Goal: Task Accomplishment & Management: Manage account settings

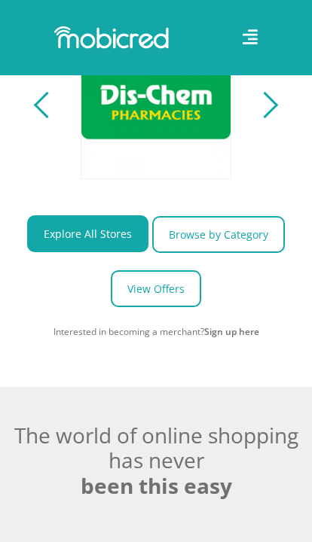
scroll to position [810, 0]
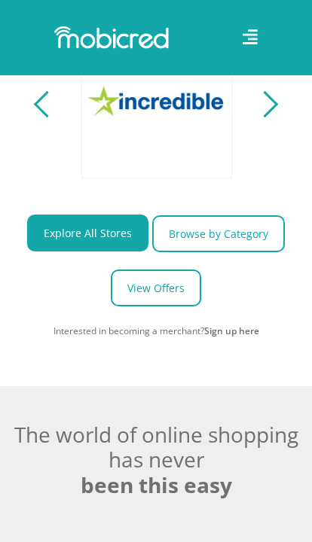
click at [244, 43] on icon at bounding box center [249, 36] width 15 height 15
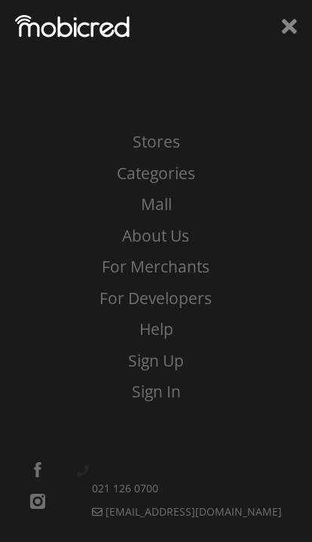
scroll to position [0, 0]
click at [157, 404] on link "Sign In" at bounding box center [155, 392] width 289 height 24
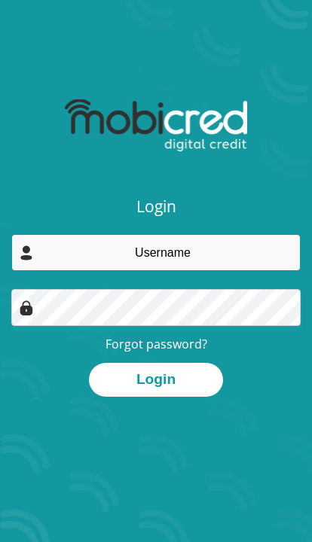
click at [201, 238] on input "email" at bounding box center [155, 252] width 289 height 37
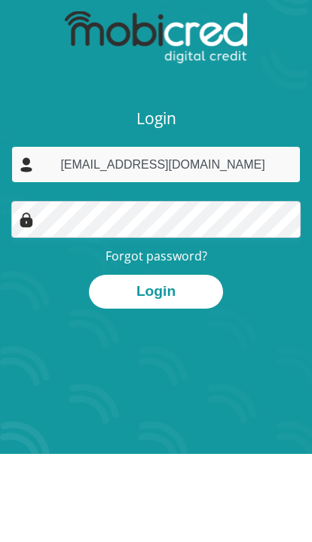
type input "[EMAIL_ADDRESS][DOMAIN_NAME]"
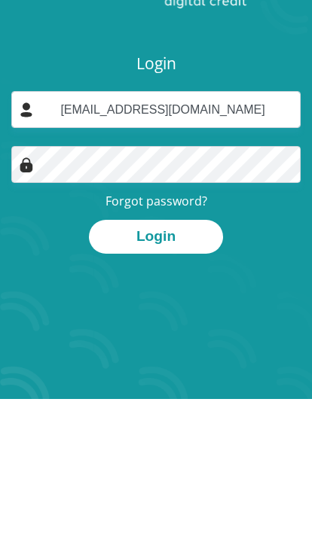
click at [197, 363] on button "Login" at bounding box center [156, 380] width 134 height 34
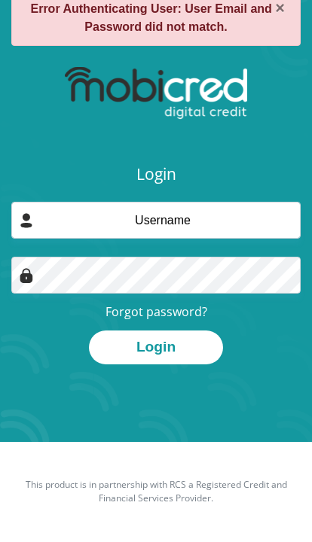
click at [130, 304] on link "Forgot password?" at bounding box center [156, 312] width 102 height 17
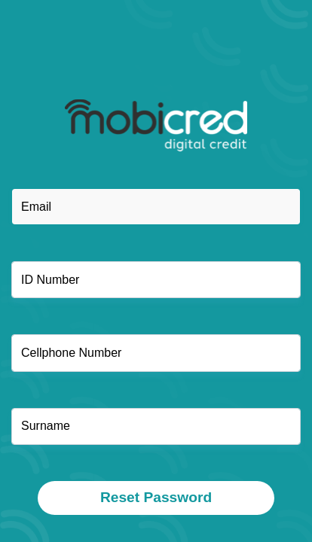
click at [54, 210] on input "email" at bounding box center [155, 206] width 289 height 37
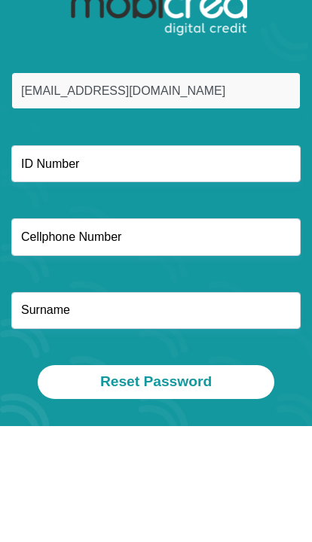
type input "[EMAIL_ADDRESS][DOMAIN_NAME]"
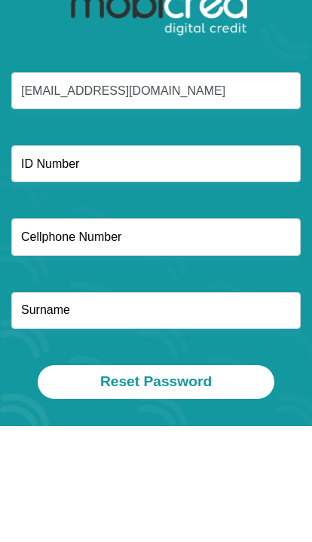
click at [263, 261] on input "text" at bounding box center [155, 279] width 289 height 37
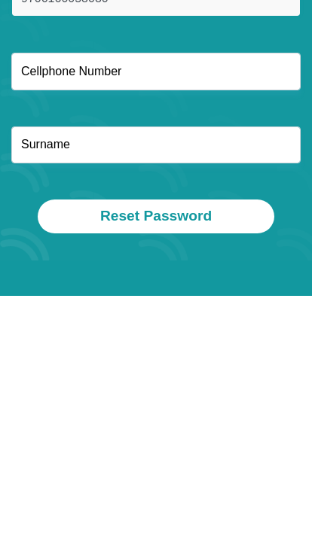
scroll to position [42, 0]
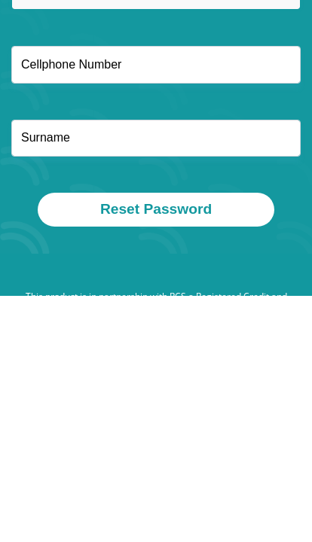
type input "9706160058080"
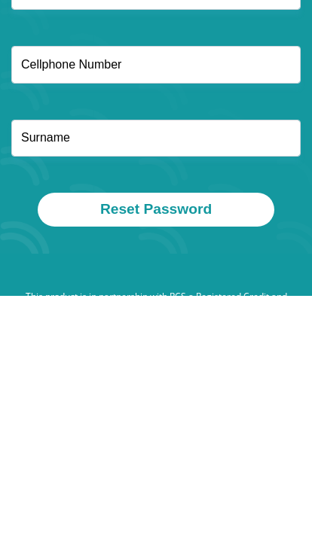
click at [248, 292] on input "text" at bounding box center [155, 310] width 289 height 37
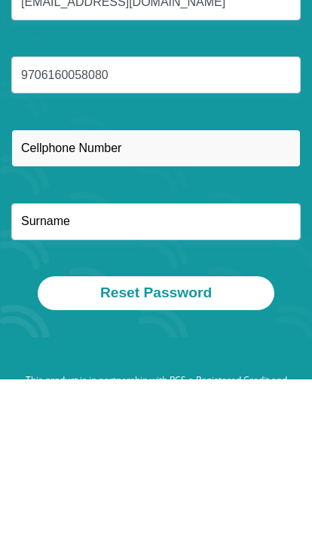
type input "0636397479"
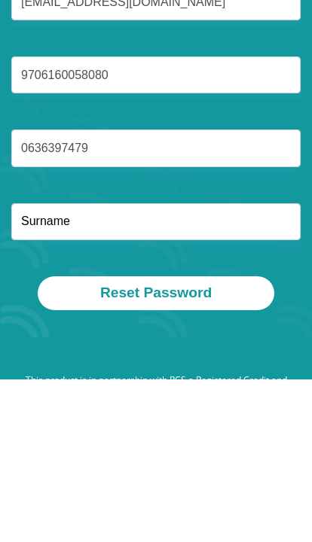
scroll to position [181, 0]
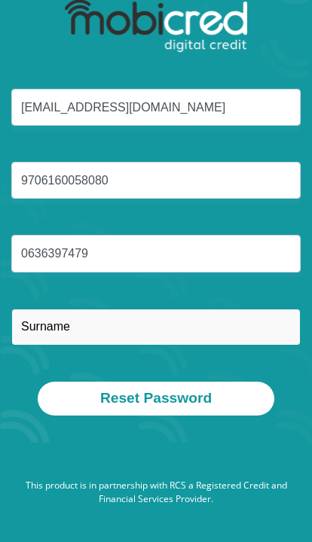
type input "zanele"
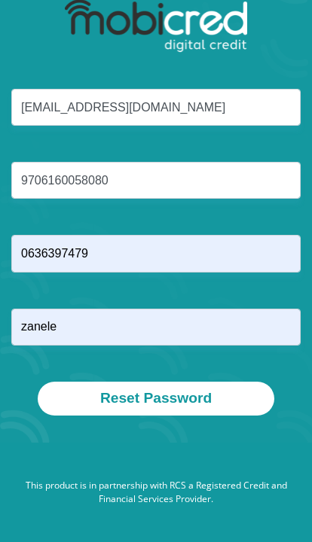
click at [122, 382] on button "Reset Password" at bounding box center [156, 399] width 236 height 34
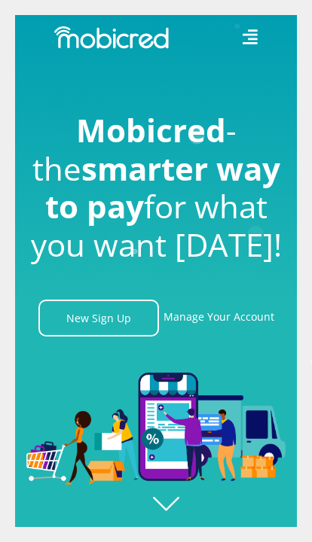
click at [100, 337] on link "New Sign Up" at bounding box center [98, 318] width 120 height 37
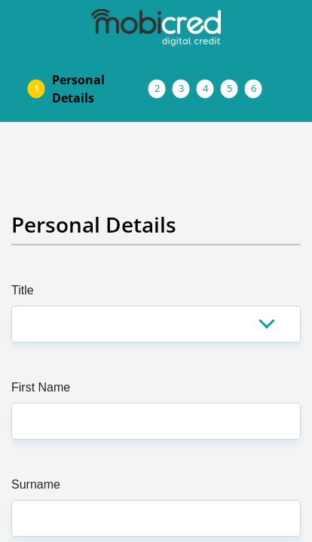
click at [42, 309] on select "Mr Ms Mrs Dr Other" at bounding box center [155, 324] width 289 height 37
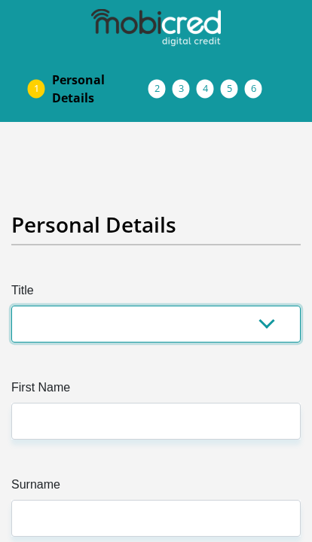
select select "Ms"
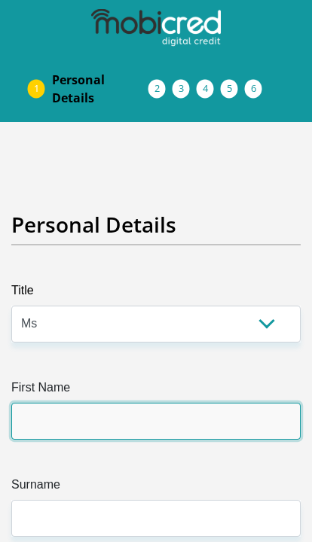
click at [142, 420] on input "First Name" at bounding box center [155, 421] width 289 height 37
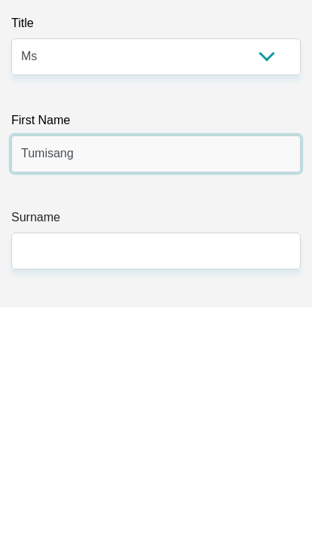
type input "Tumisang"
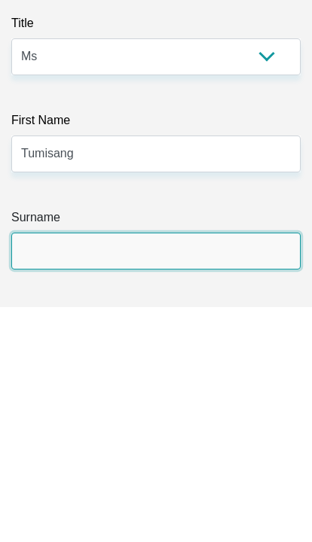
click at [67, 468] on input "Surname" at bounding box center [155, 486] width 289 height 37
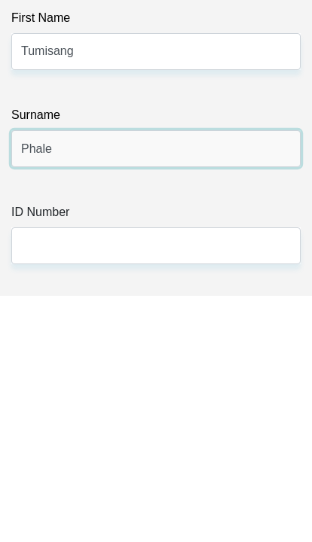
type input "Phale"
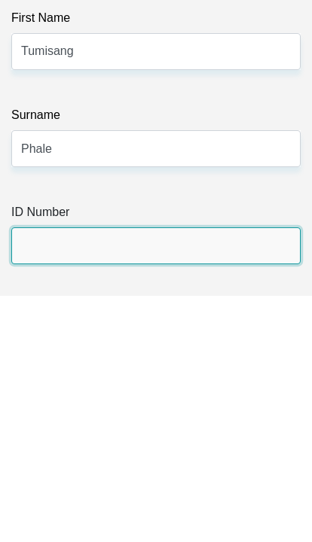
click at [69, 474] on input "ID Number" at bounding box center [155, 492] width 289 height 37
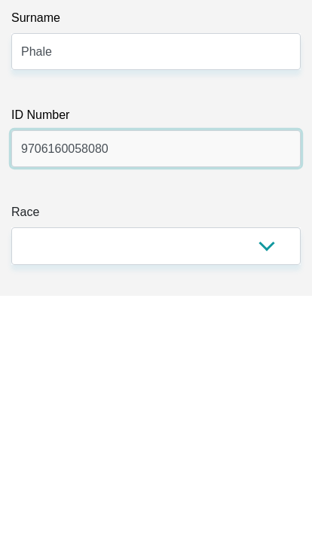
type input "9706160058080"
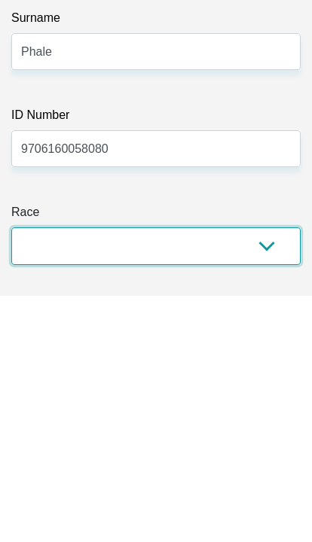
click at [266, 474] on select "Black Coloured Indian White Other" at bounding box center [155, 492] width 289 height 37
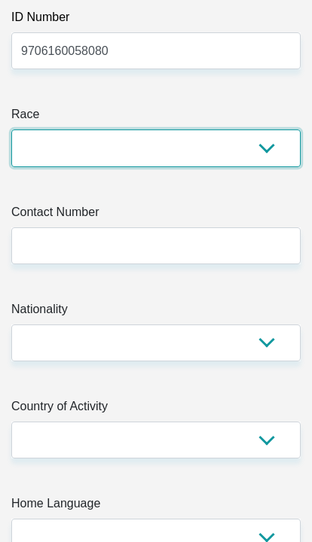
select select "1"
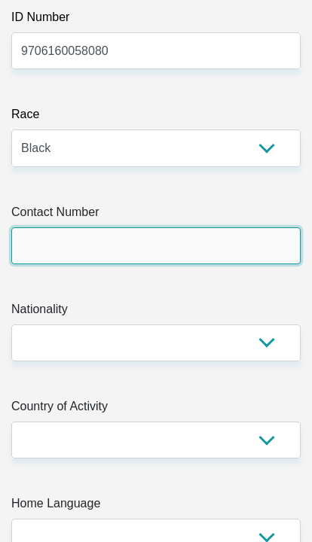
click at [50, 233] on input "Contact Number" at bounding box center [155, 245] width 289 height 37
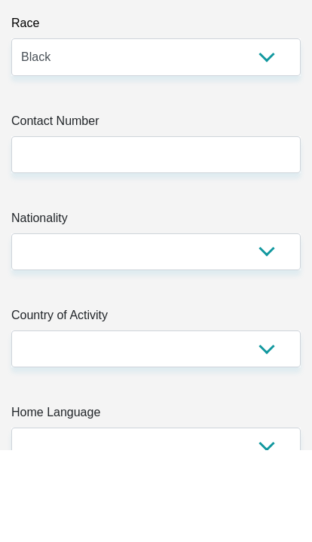
type input "0636397479"
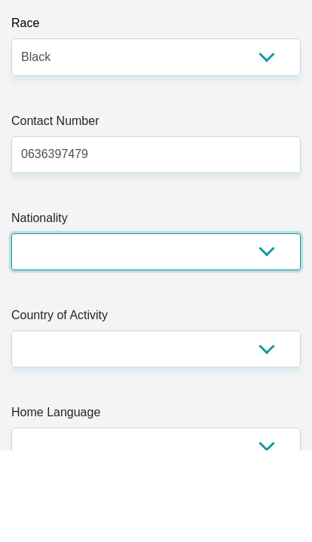
select select "ZAF"
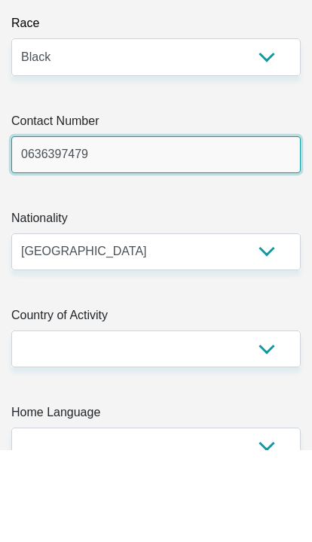
scroll to position [657, 0]
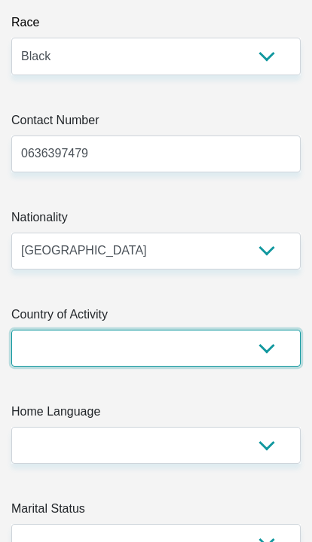
select select "ZAF"
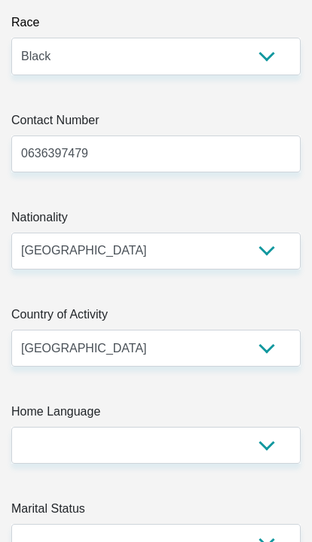
type input "1639 Block A Mabopane"
type input "Pretoria"
type input "Gauteng"
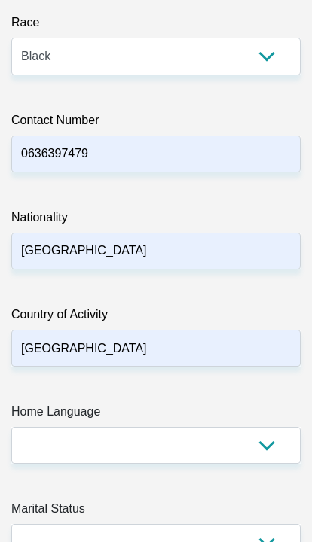
type input "Gauteng"
type input "0190"
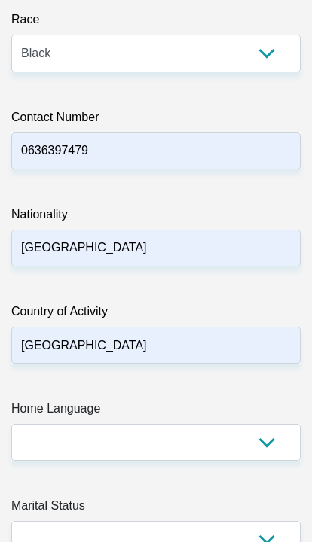
click at [209, 442] on select "Afrikaans English Sepedi South Ndebele Southern Sotho Swati Tsonga Tswana Venda…" at bounding box center [155, 443] width 289 height 37
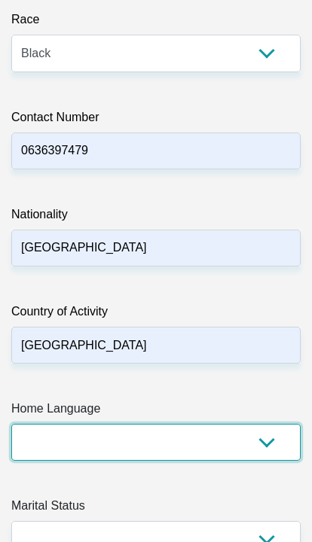
scroll to position [660, 0]
select select "eng"
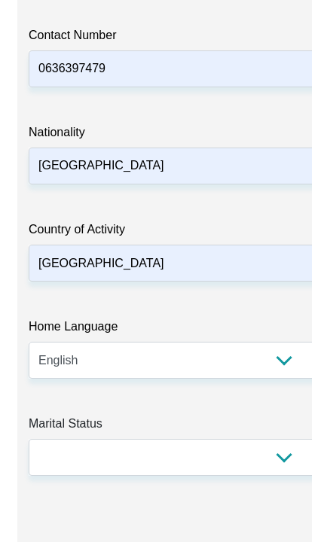
scroll to position [742, 0]
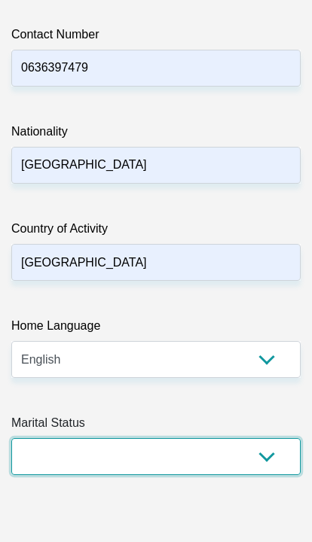
click at [198, 457] on select "Married ANC Single Divorced Widowed Married COP or Customary Law" at bounding box center [155, 457] width 289 height 37
select select "2"
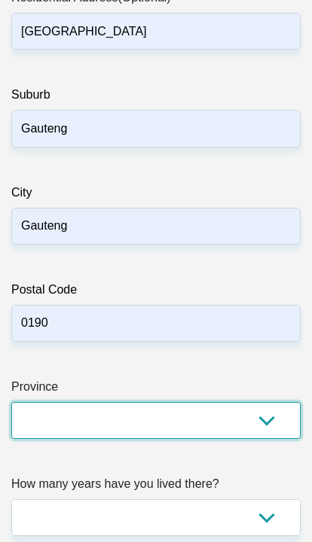
click at [263, 424] on select "Eastern Cape Free State Gauteng KwaZulu-Natal Limpopo Mpumalanga Northern Cape …" at bounding box center [155, 421] width 289 height 37
select select "Gauteng"
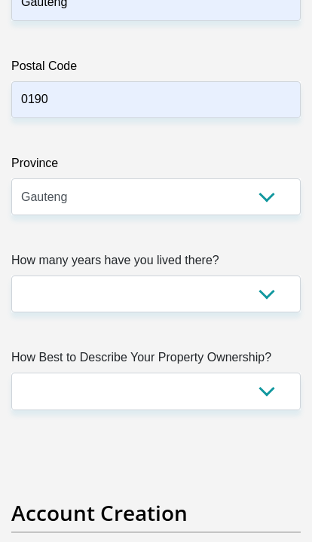
click at [37, 287] on select "less than 1 year 1-3 years 3-5 years 5+ years" at bounding box center [155, 294] width 289 height 37
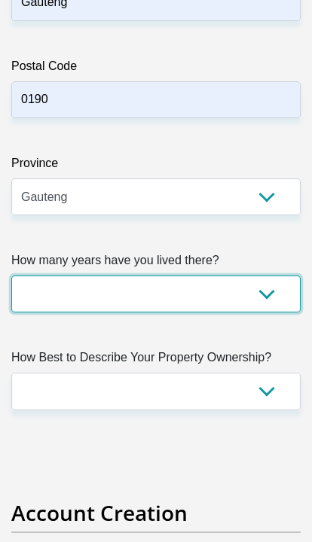
scroll to position [1709, 0]
select select "5"
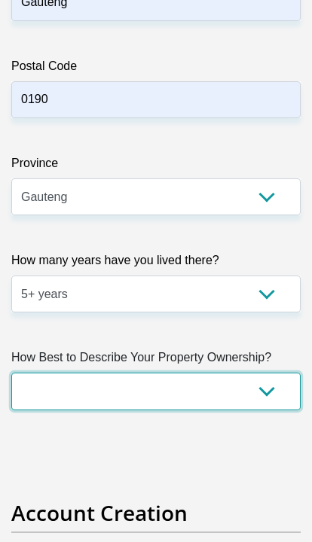
click at [242, 393] on select "Owned Rented Family Owned Company Dwelling" at bounding box center [155, 391] width 289 height 37
select select "parents"
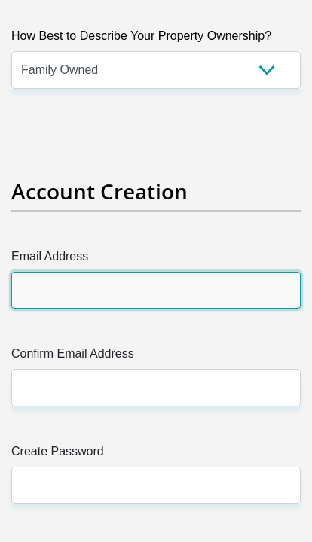
click at [41, 288] on input "Email Address" at bounding box center [155, 291] width 289 height 37
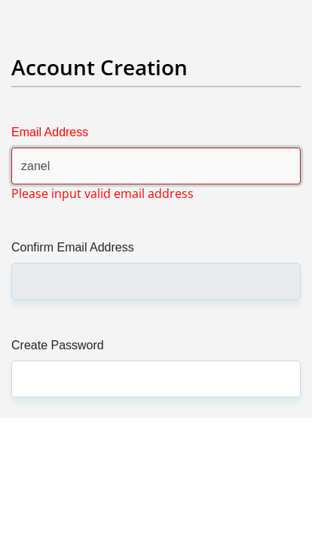
type input "zaneletumisang@gmail.com"
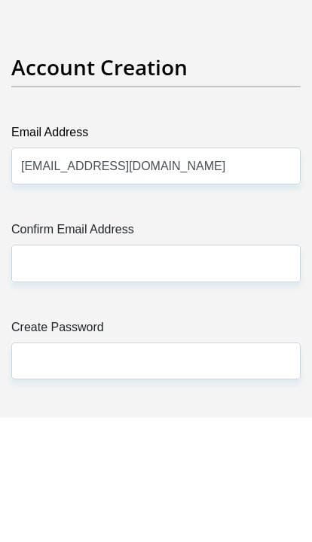
scroll to position [2155, 0]
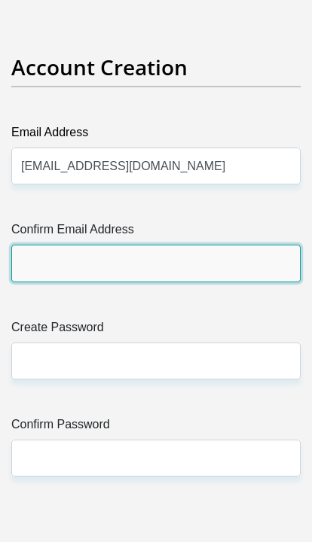
click at [36, 276] on input "Confirm Email Address" at bounding box center [155, 263] width 289 height 37
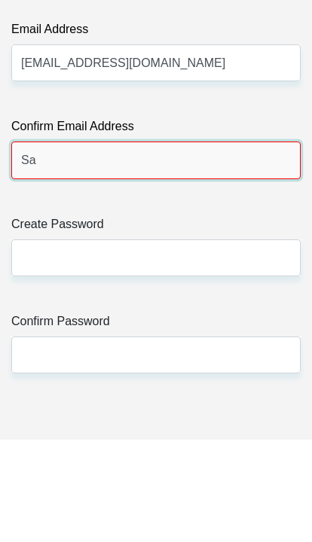
type input "S"
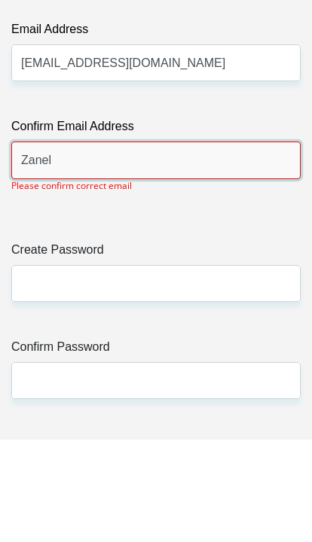
type input "zaneletumisang@gmail.com"
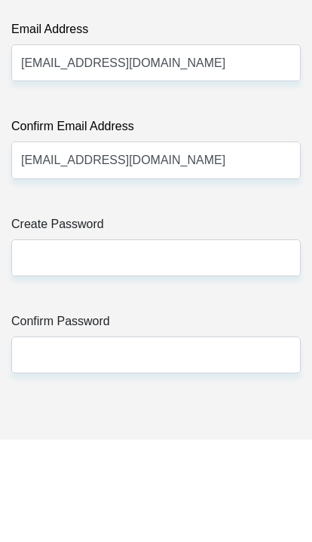
scroll to position [2258, 0]
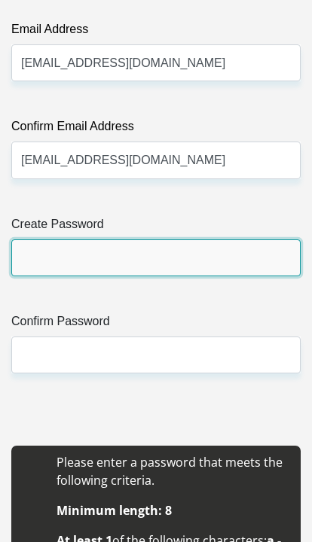
click at [251, 254] on input "Create Password" at bounding box center [155, 257] width 289 height 37
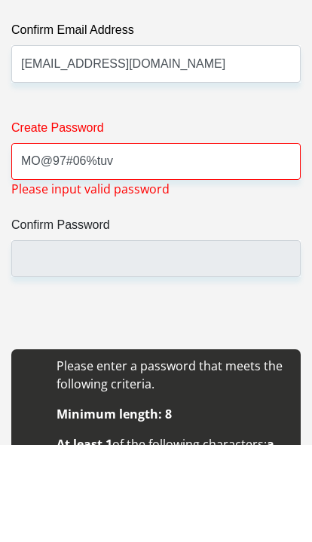
click at [53, 337] on input "Confirm Password" at bounding box center [155, 355] width 289 height 37
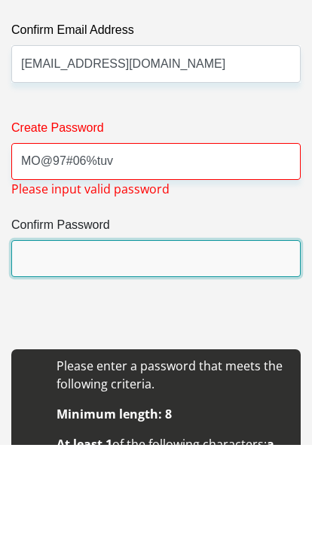
scroll to position [2300, 0]
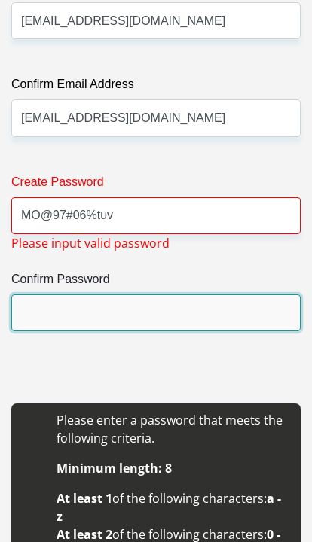
click at [242, 322] on input "Confirm Password" at bounding box center [155, 312] width 289 height 37
click at [226, 322] on input "Confirm Password" at bounding box center [155, 312] width 289 height 37
click at [245, 303] on input "Confirm Password" at bounding box center [155, 312] width 289 height 37
click at [57, 316] on input "Confirm Password" at bounding box center [155, 312] width 289 height 37
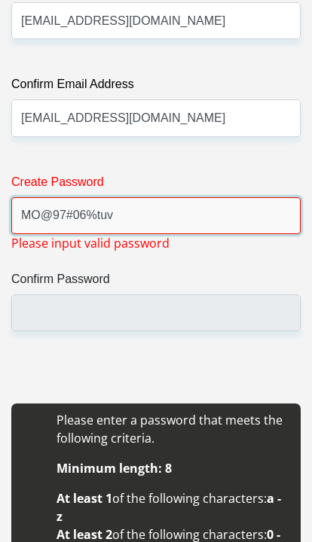
click at [173, 205] on input "MO@97#06%tuv" at bounding box center [155, 215] width 289 height 37
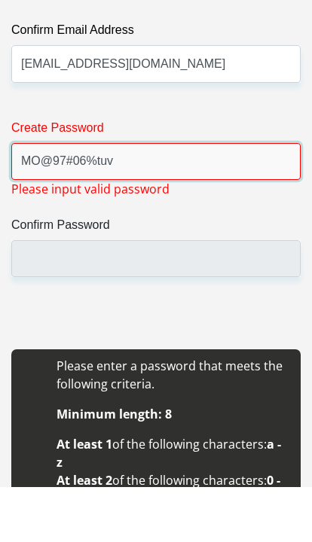
click at [152, 198] on input "MO@97#06%tuv" at bounding box center [155, 216] width 289 height 37
click at [117, 198] on input "MO@97#06%tuv" at bounding box center [155, 216] width 289 height 37
type input "M"
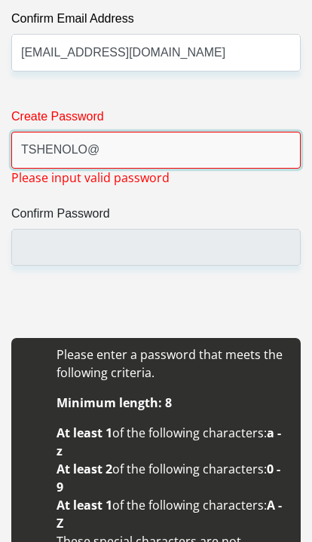
click at [221, 156] on input "TSHENOLO@" at bounding box center [155, 150] width 289 height 37
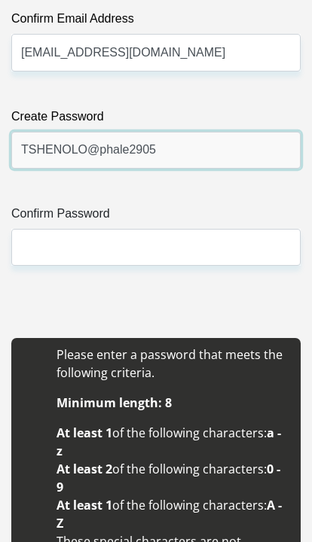
type input "TSHENOLO@phale2905"
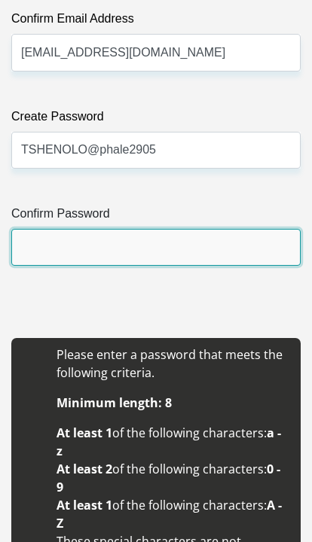
click at [224, 245] on input "Confirm Password" at bounding box center [155, 247] width 289 height 37
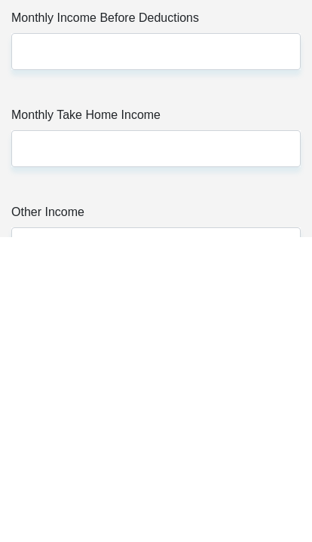
scroll to position [2857, 0]
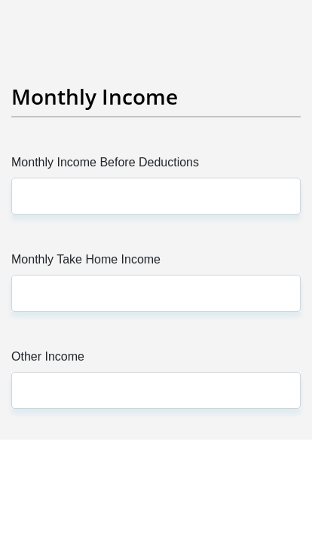
type input "TSHENOLO@phale2905"
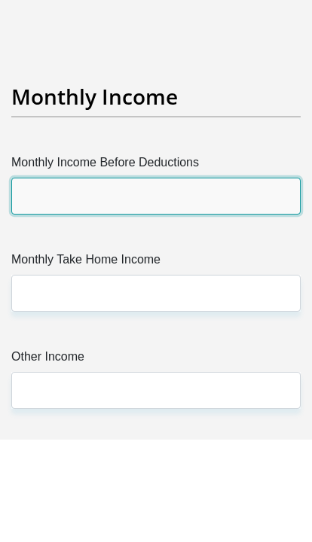
click at [50, 281] on input "Monthly Income Before Deductions" at bounding box center [155, 299] width 289 height 37
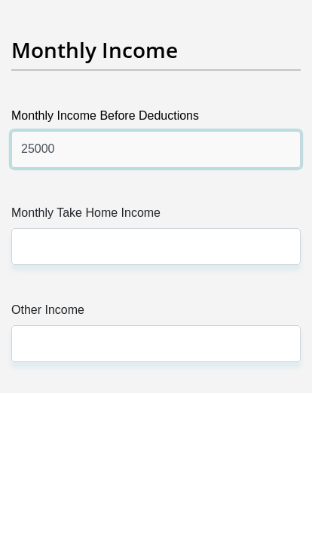
type input "25000"
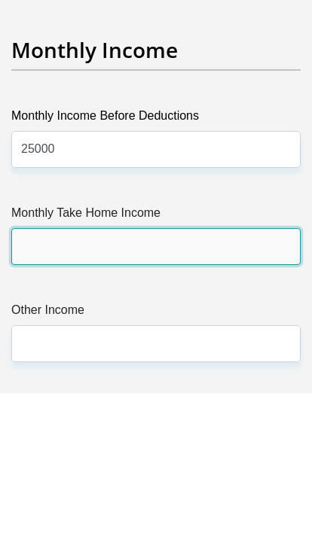
click at [279, 378] on input "Monthly Take Home Income" at bounding box center [155, 396] width 289 height 37
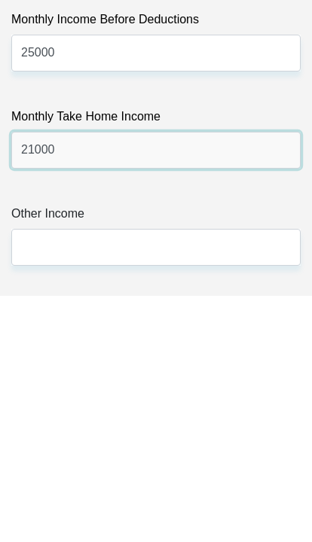
type input "21000"
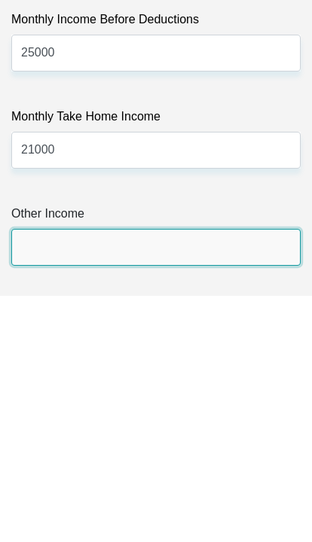
click at [283, 475] on input "Other Income" at bounding box center [155, 493] width 289 height 37
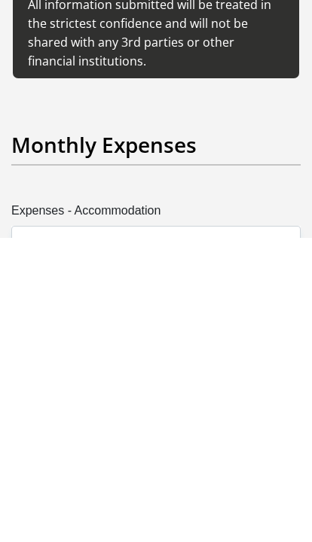
type input "0"
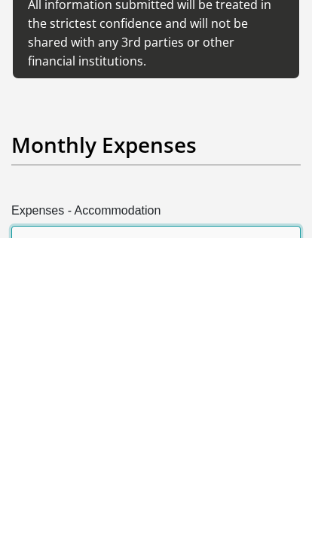
click at [264, 531] on input "Expenses - Accommodation" at bounding box center [155, 549] width 289 height 37
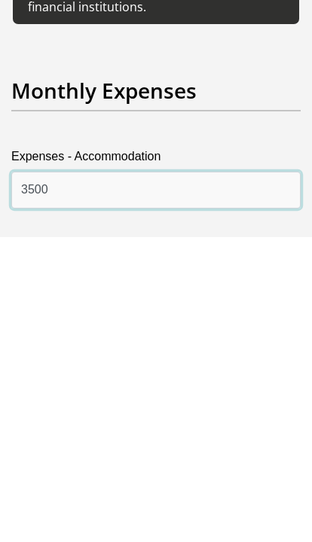
type input "3500"
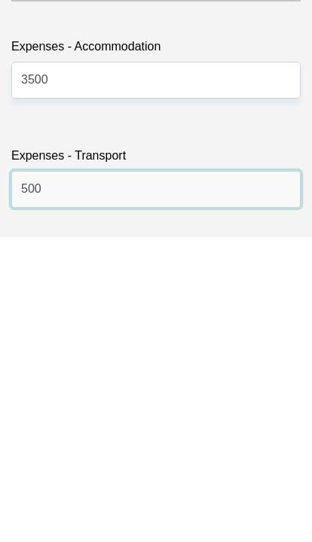
type input "500"
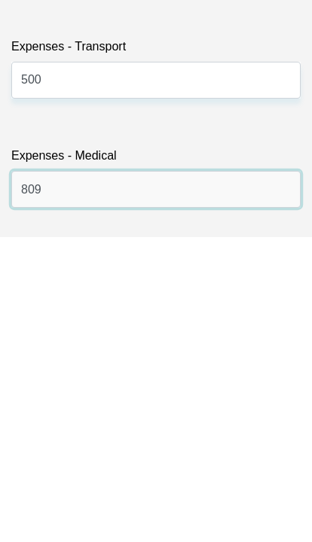
type input "809"
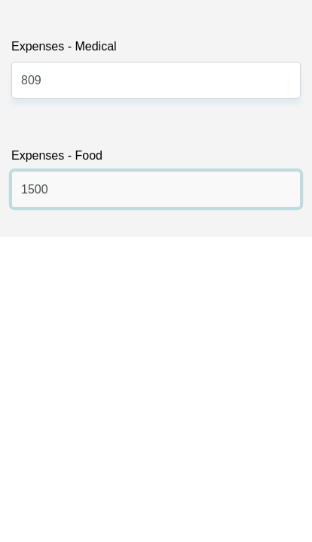
type input "1500"
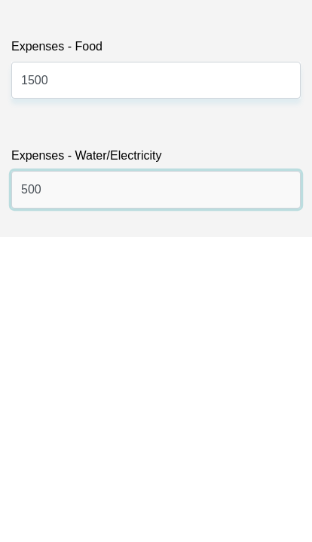
type input "500"
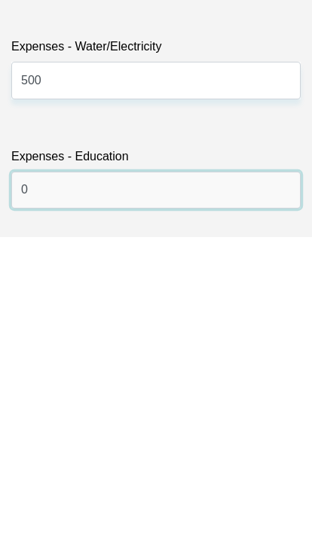
type input "0"
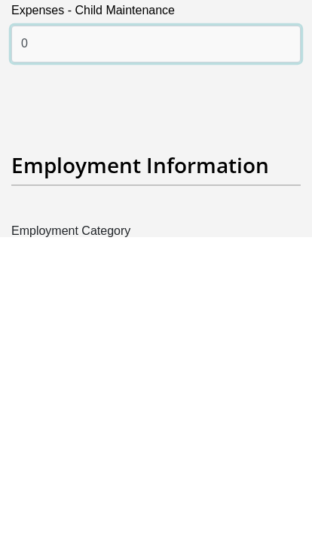
scroll to position [4237, 0]
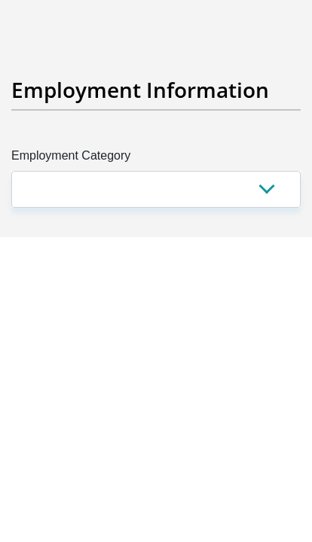
type input "0"
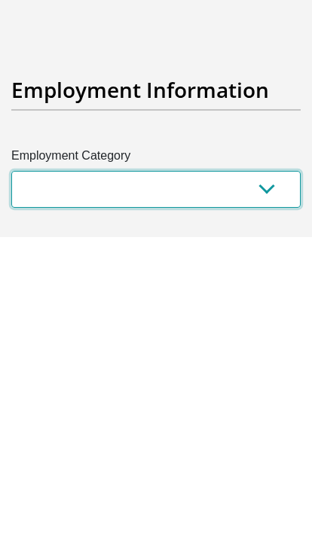
click at [258, 476] on select "AGRICULTURE ALCOHOL & TOBACCO CONSTRUCTION MATERIALS METALLURGY EQUIPMENT FOR R…" at bounding box center [155, 494] width 289 height 37
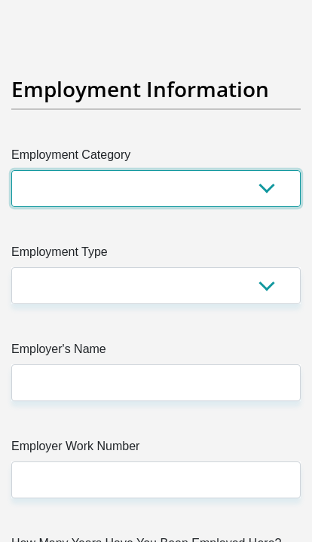
select select "6"
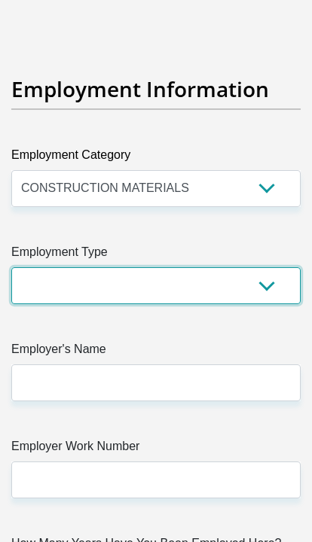
click at [234, 267] on select "College/Lecturer Craft Seller Creative Driver Executive Farmer Forces - Non Com…" at bounding box center [155, 285] width 289 height 37
select select "Office Staff/Clerk"
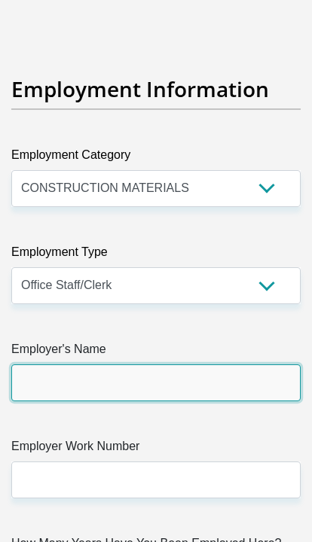
click at [215, 364] on input "Employer's Name" at bounding box center [155, 382] width 289 height 37
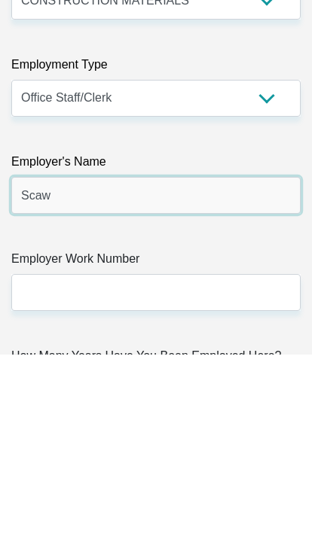
type input "Scawmetalsgroup"
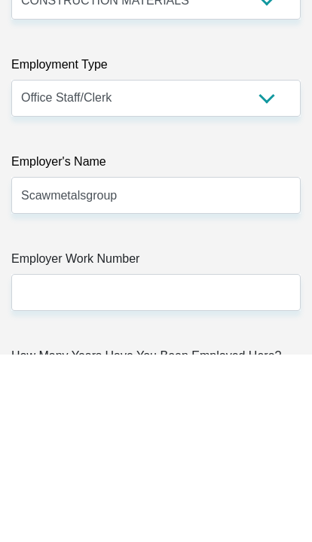
scroll to position [4731, 0]
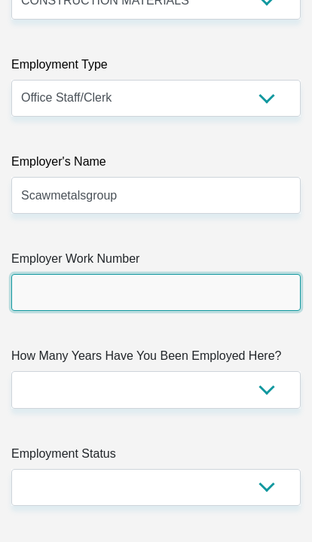
click at [262, 274] on input "Employer Work Number" at bounding box center [155, 292] width 289 height 37
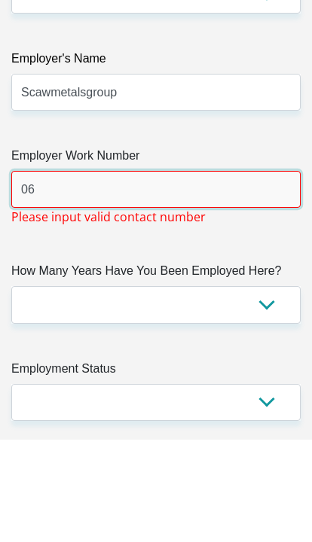
type input "0"
type input "P"
type input "0114818991"
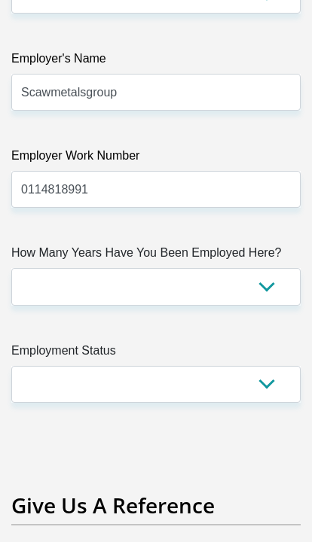
scroll to position [4856, 0]
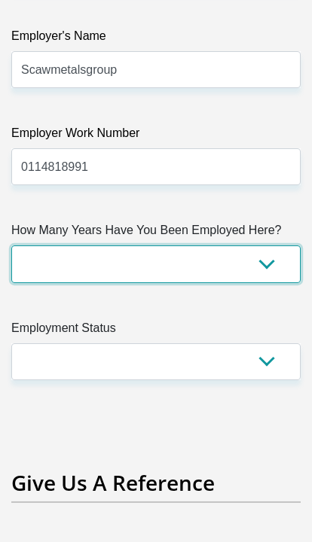
click at [224, 245] on select "less than 1 year 1-3 years 3-5 years 5+ years" at bounding box center [155, 263] width 289 height 37
select select "48"
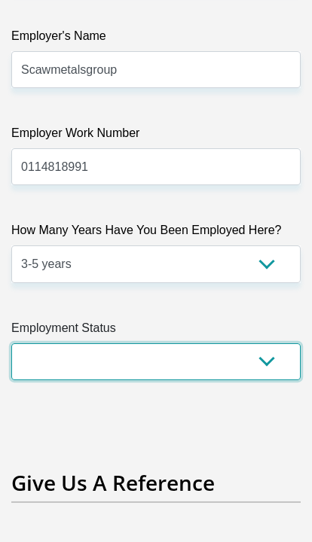
click at [251, 343] on select "Permanent/Full-time Part-time/Casual Contract Worker Self-Employed Housewife Re…" at bounding box center [155, 361] width 289 height 37
select select "1"
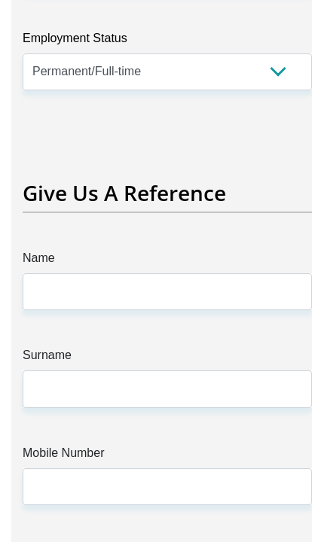
scroll to position [5145, 0]
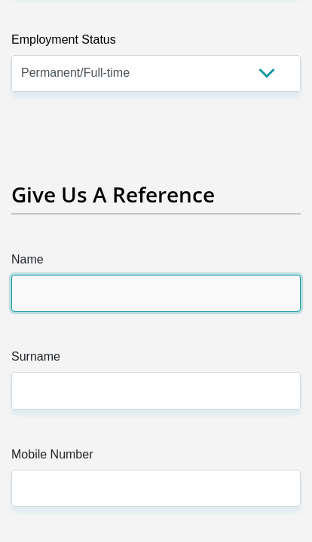
click at [252, 275] on input "Name" at bounding box center [155, 293] width 289 height 37
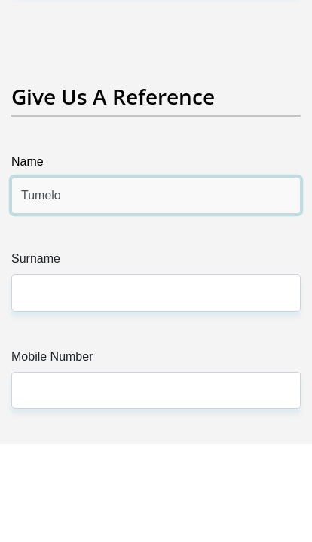
type input "Tumelo"
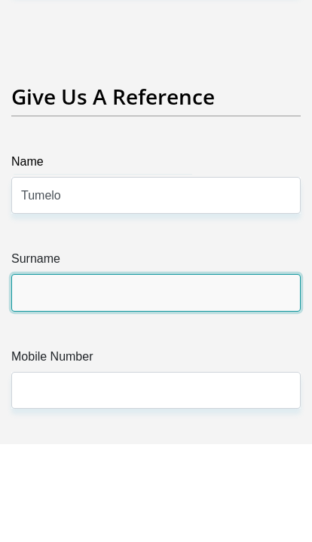
click at [59, 372] on input "Surname" at bounding box center [155, 390] width 289 height 37
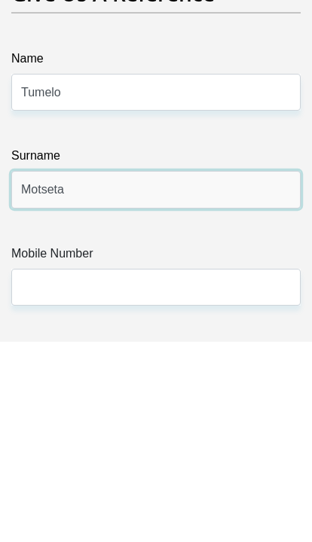
type input "Motseta"
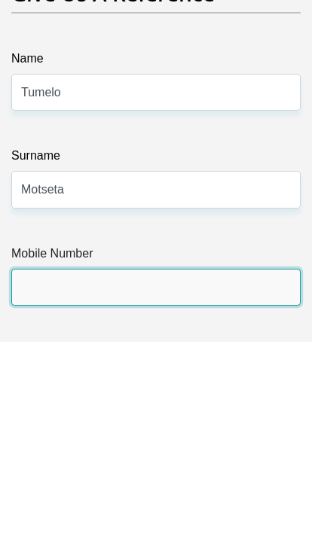
click at [42, 470] on input "Mobile Number" at bounding box center [155, 488] width 289 height 37
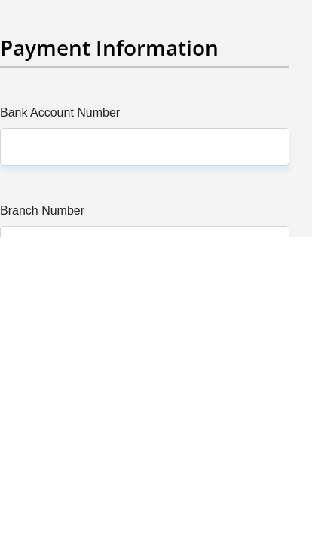
type input "0847891373"
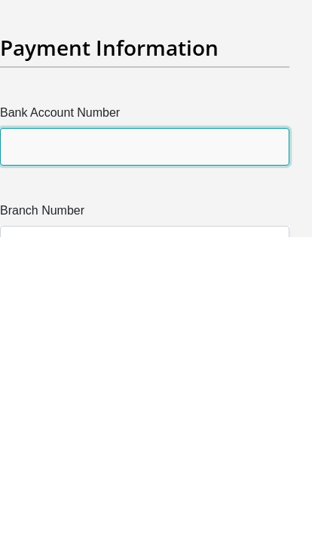
click at [178, 433] on input "Bank Account Number" at bounding box center [144, 451] width 289 height 37
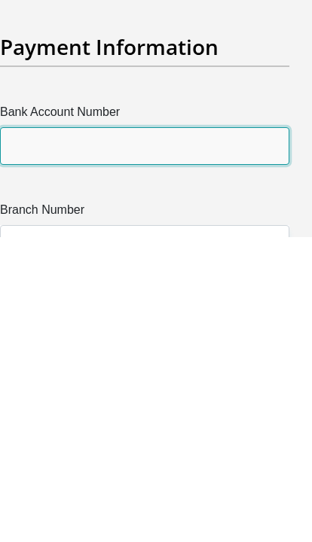
scroll to position [5402, 0]
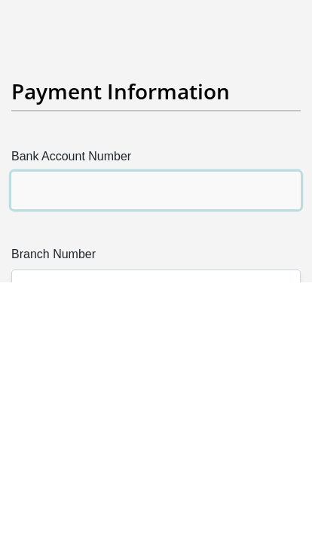
click at [38, 432] on input "Bank Account Number" at bounding box center [155, 450] width 289 height 37
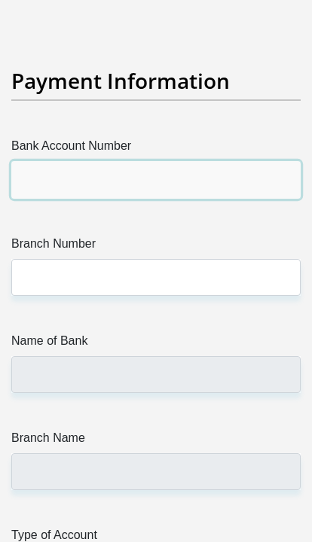
click at [51, 161] on input "Bank Account Number" at bounding box center [155, 179] width 289 height 37
click at [53, 161] on input "Bank Account Number" at bounding box center [155, 179] width 289 height 37
paste input "5196120313421777"
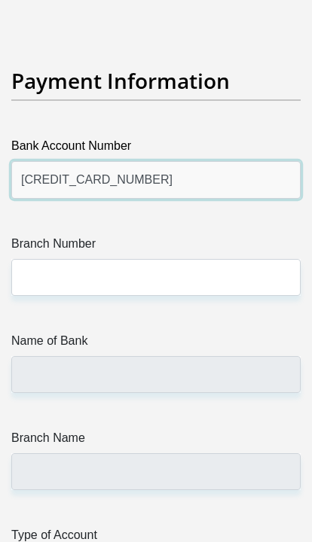
type input "5196120313421777"
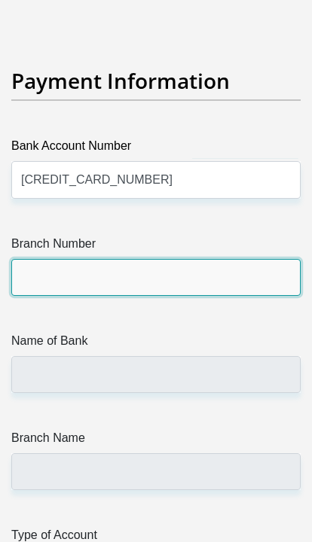
click at [51, 259] on input "Branch Number" at bounding box center [155, 277] width 289 height 37
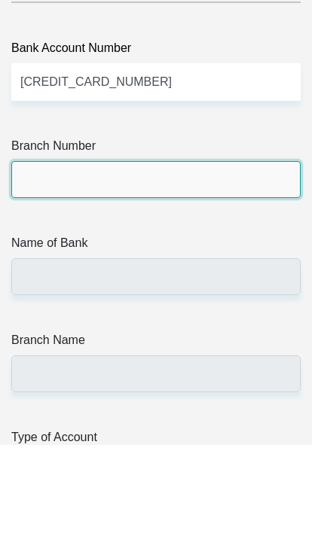
scroll to position [5771, 0]
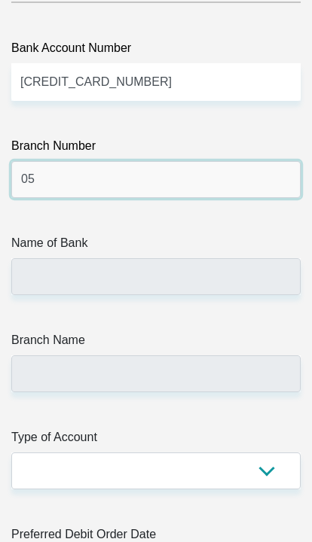
type input "051001"
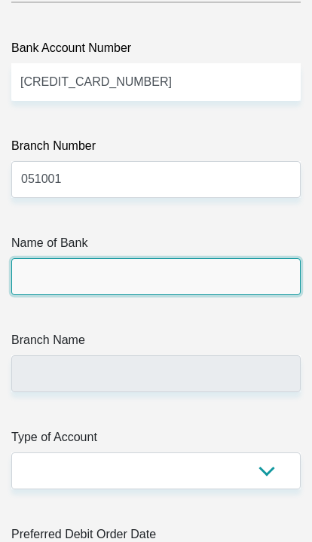
click at [243, 258] on input "Name of Bank" at bounding box center [155, 276] width 289 height 37
type input "STANDARD BANK"
type input "STANDARD BANK SOUTH AFRICA"
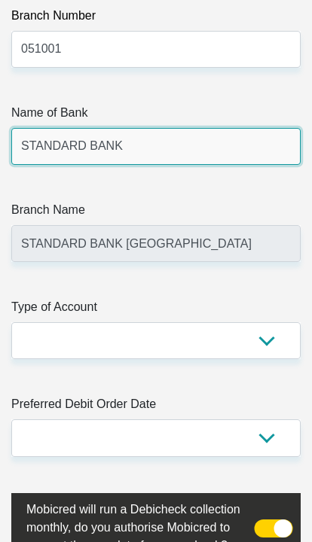
scroll to position [5900, 0]
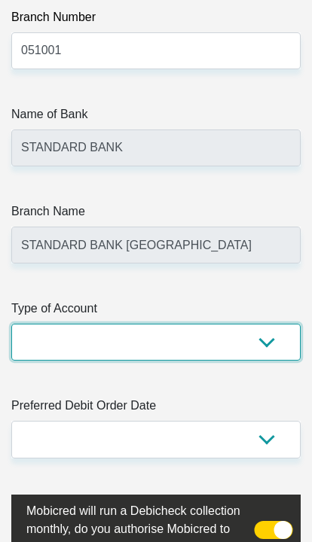
click at [265, 324] on select "Cheque Savings" at bounding box center [155, 342] width 289 height 37
select select "SAV"
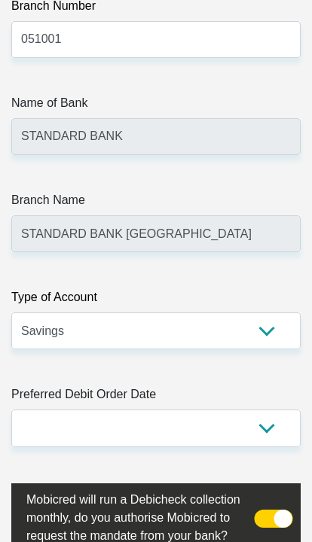
scroll to position [5957, 0]
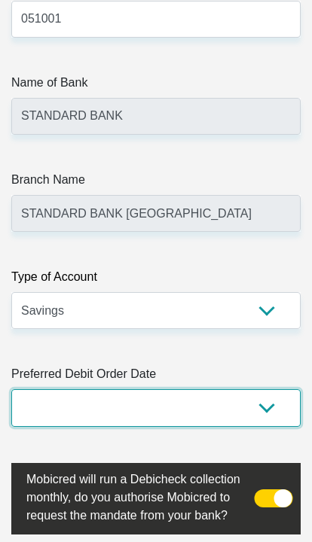
click at [267, 389] on select "1st 2nd 3rd 4th 5th 7th 18th 19th 20th 21st 22nd 23rd 24th 25th 26th 27th 28th …" at bounding box center [155, 407] width 289 height 37
select select "25"
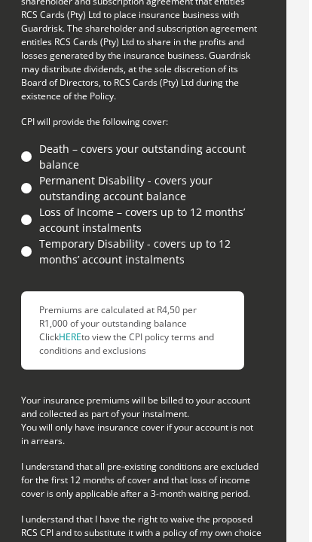
scroll to position [6846, 11]
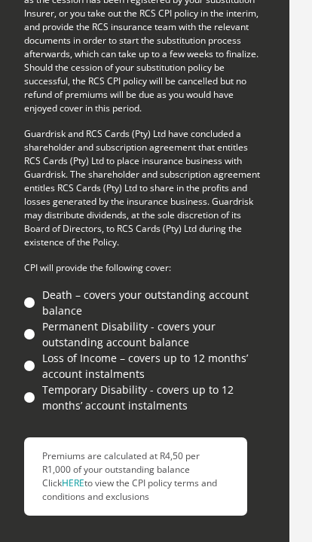
click at [34, 391] on li "Temporary Disability - covers up to 12 months’ account instalments" at bounding box center [144, 398] width 241 height 32
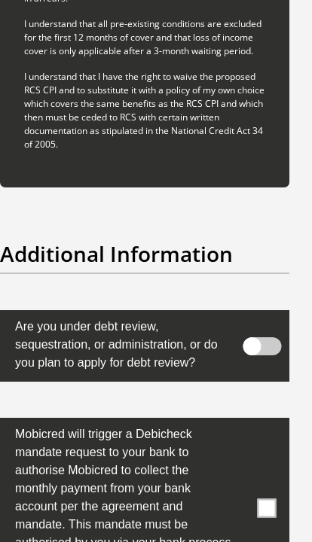
click at [261, 338] on span at bounding box center [262, 347] width 38 height 18
click at [261, 324] on input "checkbox" at bounding box center [261, 324] width 0 height 0
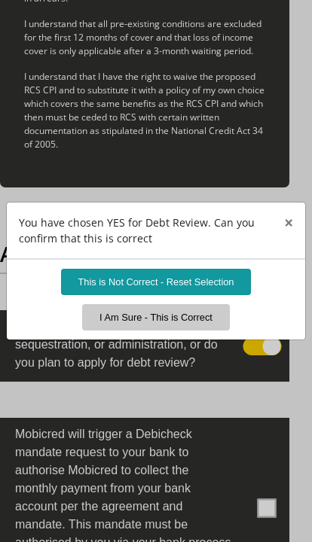
click at [200, 331] on button "I Am Sure - This is Correct" at bounding box center [156, 317] width 148 height 26
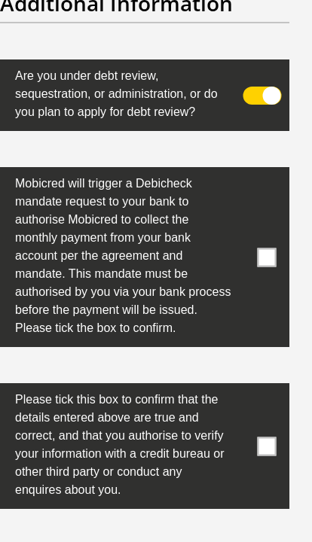
scroll to position [7849, 11]
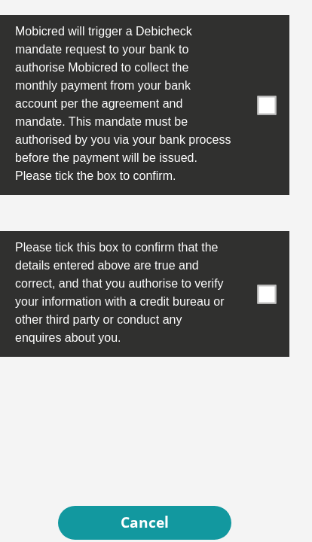
scroll to position [7837, 11]
click at [275, 285] on span at bounding box center [267, 294] width 19 height 19
click at [245, 236] on input "checkbox" at bounding box center [245, 236] width 0 height 0
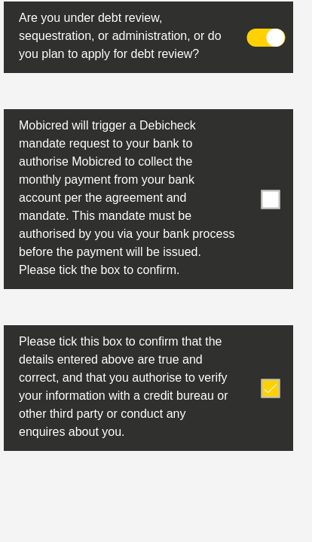
scroll to position [7530, 0]
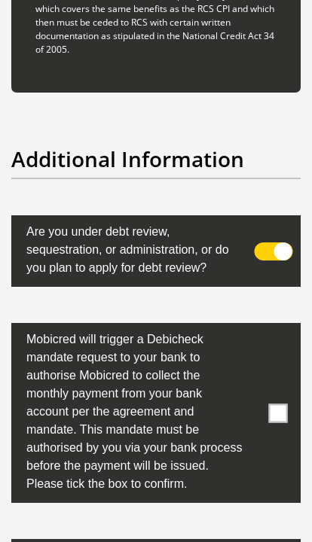
click at [276, 404] on span at bounding box center [278, 413] width 19 height 19
click at [257, 327] on input "checkbox" at bounding box center [257, 327] width 0 height 0
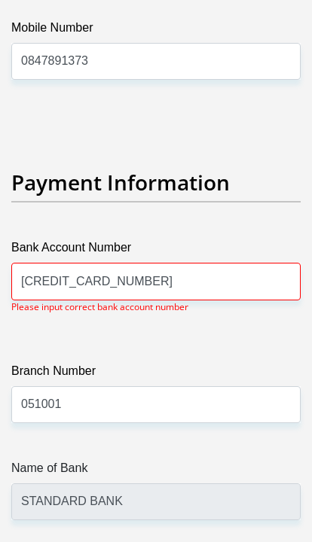
scroll to position [5560, 0]
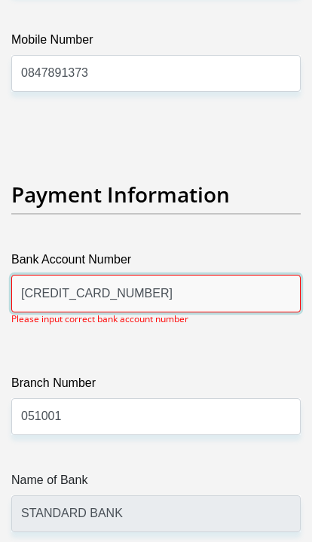
click at [275, 275] on input "5196120313421777" at bounding box center [155, 293] width 289 height 37
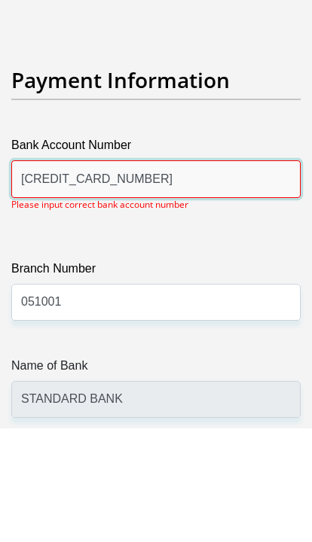
scroll to position [5673, 0]
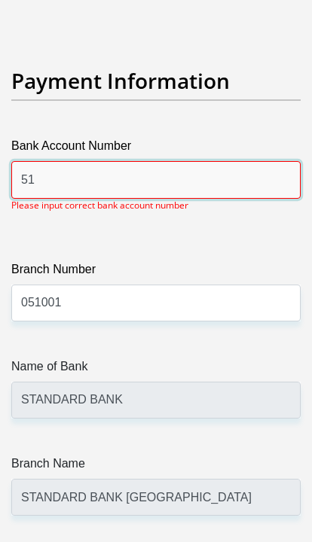
type input "5"
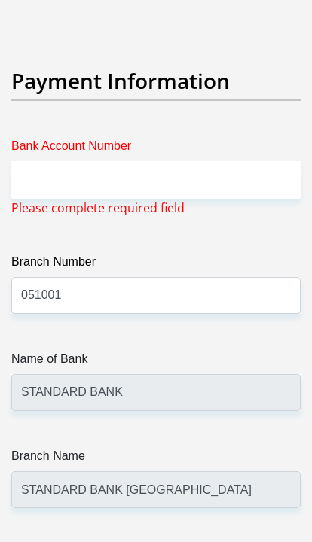
scroll to position [5674, 0]
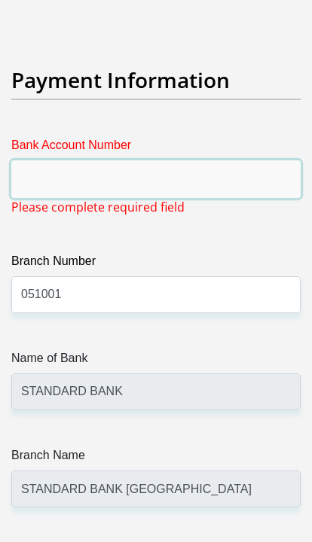
click at [261, 160] on input "Bank Account Number" at bounding box center [155, 178] width 289 height 37
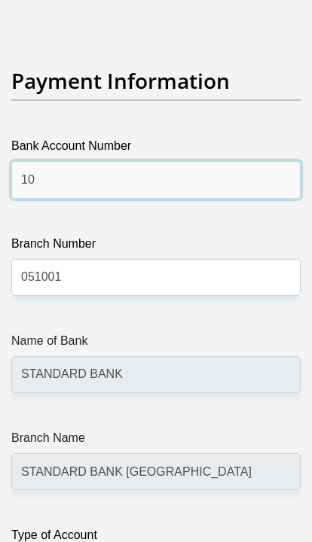
type input "10161065706"
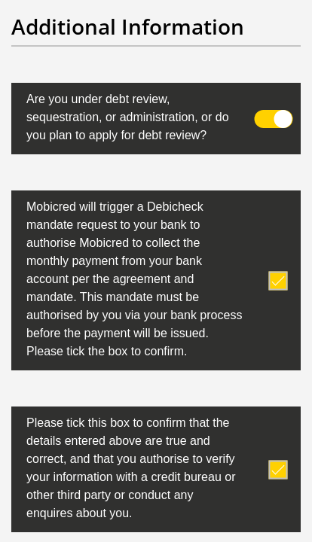
scroll to position [7954, 0]
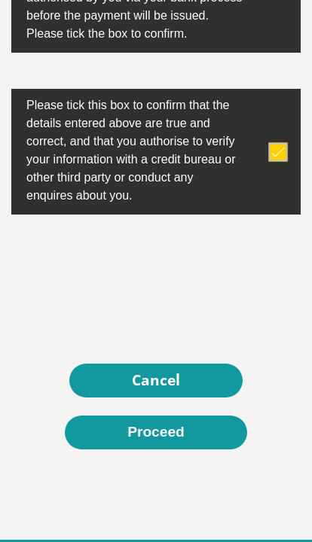
click at [206, 416] on button "Proceed" at bounding box center [156, 433] width 182 height 34
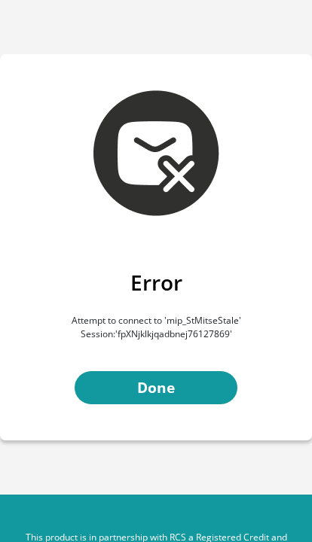
click at [217, 382] on link "Done" at bounding box center [156, 388] width 163 height 34
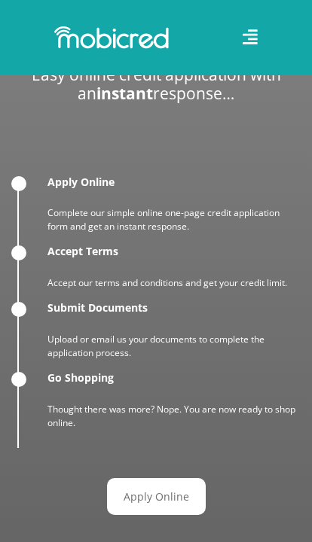
scroll to position [2009, 0]
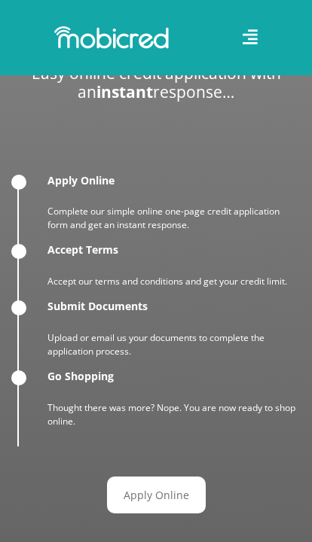
click at [178, 514] on link "Apply Online" at bounding box center [156, 495] width 99 height 37
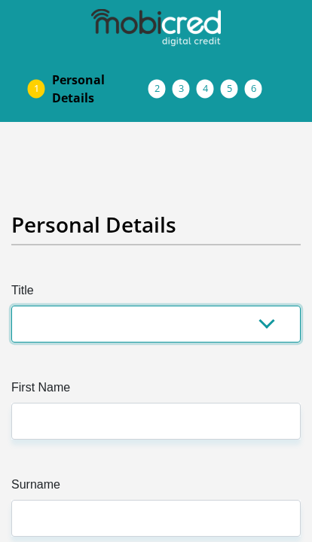
click at [251, 328] on select "Mr Ms Mrs Dr Other" at bounding box center [155, 324] width 289 height 37
select select "Ms"
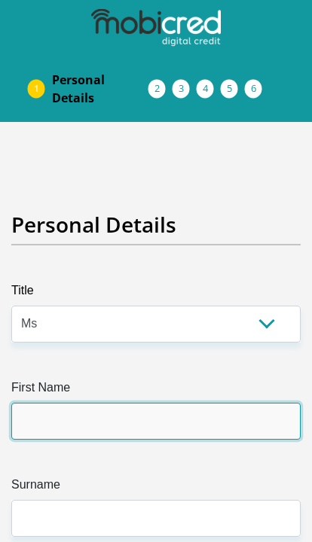
click at [184, 406] on input "First Name" at bounding box center [155, 421] width 289 height 37
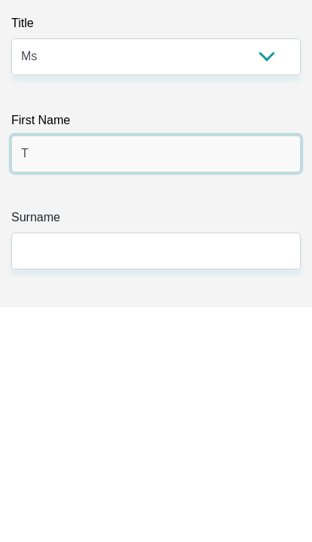
type input "tumisang"
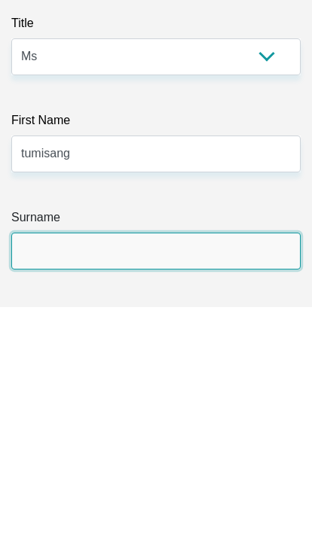
type input "zanele"
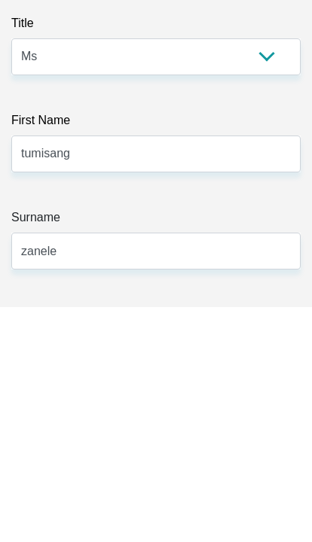
type input "0636397479"
select select "ZAF"
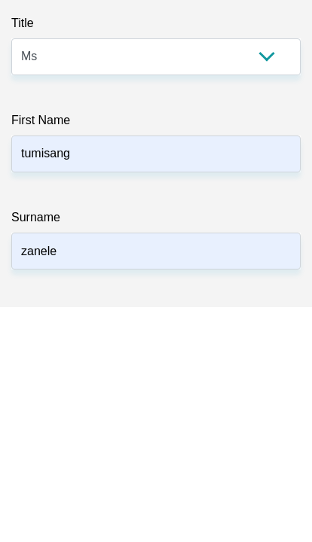
select select "ZAF"
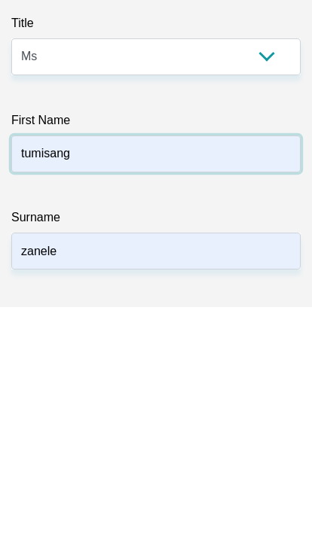
scroll to position [267, 0]
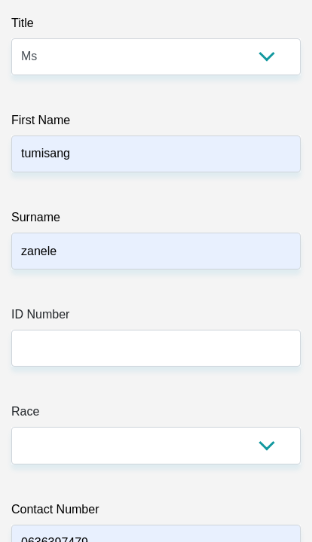
type input "1639 Block A Mabopane"
type input "Pretoria"
type input "Gauteng"
type input "0190"
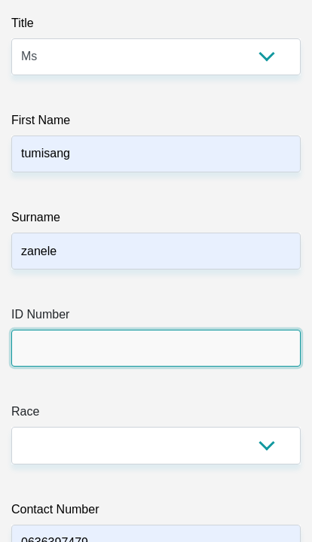
click at [215, 352] on input "ID Number" at bounding box center [155, 348] width 289 height 37
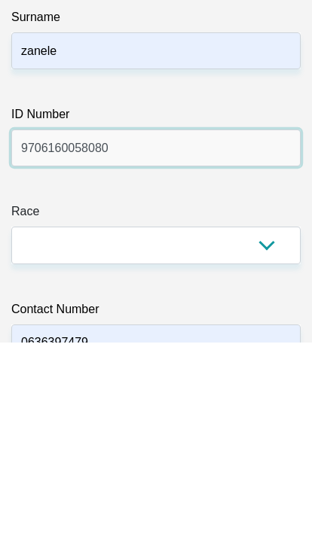
type input "9706160058080"
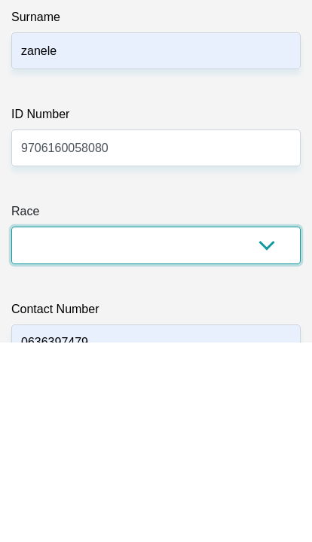
click at [50, 427] on select "Black Coloured Indian White Other" at bounding box center [155, 445] width 289 height 37
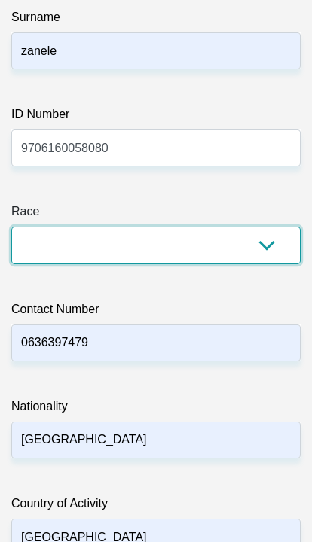
select select "1"
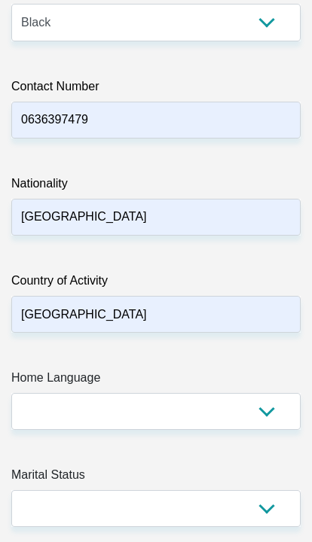
scroll to position [778, 0]
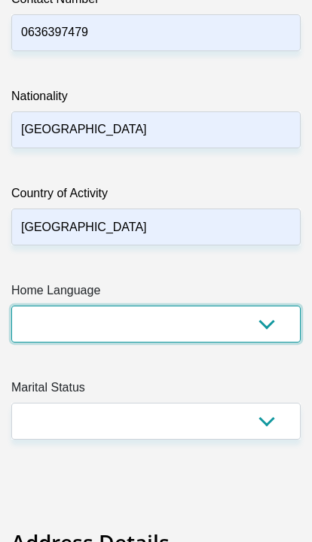
click at [38, 321] on select "Afrikaans English Sepedi South Ndebele Southern Sotho Swati Tsonga Tswana Venda…" at bounding box center [155, 324] width 289 height 37
select select "eng"
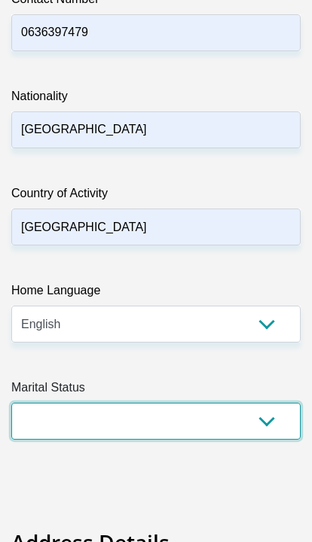
click at [37, 410] on select "Married ANC Single Divorced Widowed Married COP or Customary Law" at bounding box center [155, 421] width 289 height 37
select select "2"
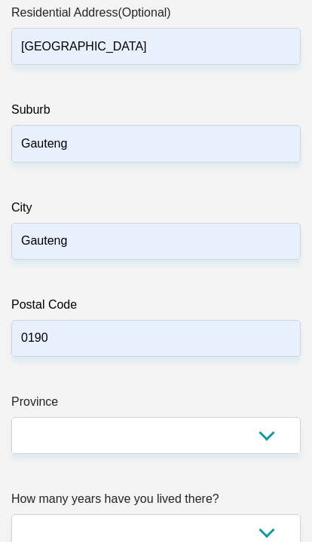
scroll to position [1575, 0]
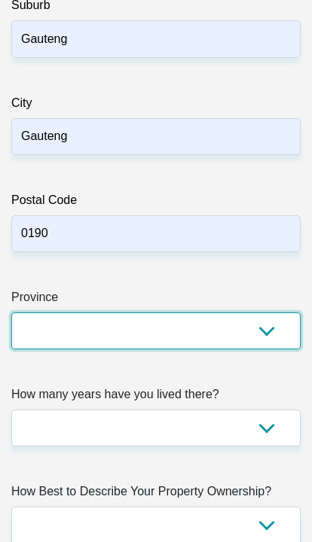
click at [36, 331] on select "Eastern Cape Free State Gauteng KwaZulu-Natal Limpopo Mpumalanga Northern Cape …" at bounding box center [155, 331] width 289 height 37
select select "Gauteng"
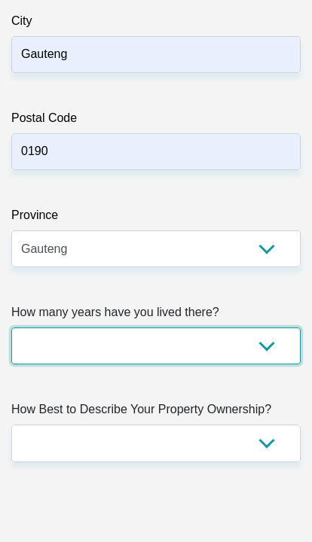
click at [43, 346] on select "less than 1 year 1-3 years 3-5 years 5+ years" at bounding box center [155, 346] width 289 height 37
select select "5"
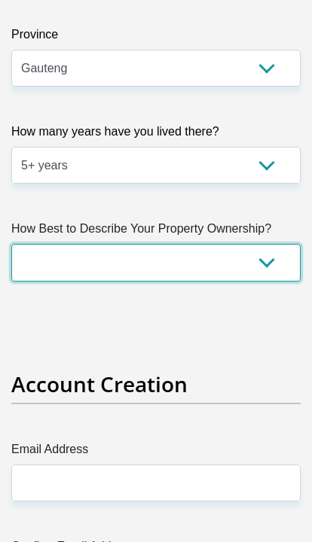
click at [40, 264] on select "Owned Rented Family Owned Company Dwelling" at bounding box center [155, 263] width 289 height 37
select select "parents"
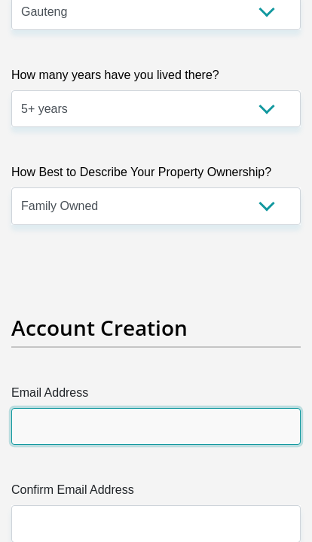
click at [224, 434] on input "Email Address" at bounding box center [155, 426] width 289 height 37
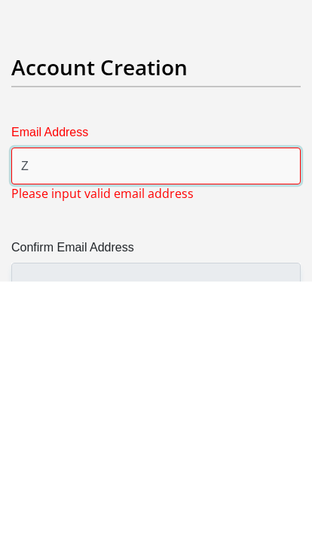
type input "[EMAIL_ADDRESS][DOMAIN_NAME]"
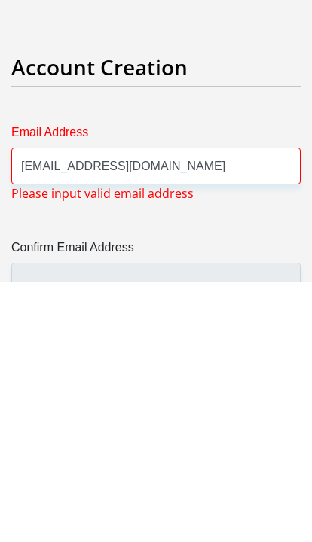
scroll to position [2155, 0]
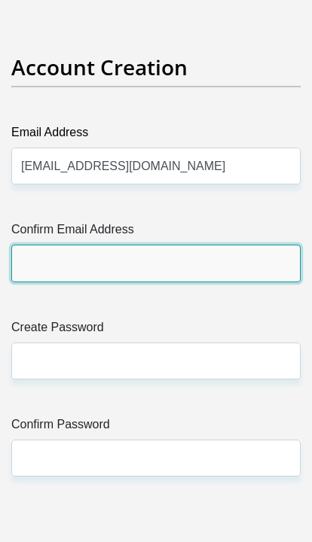
click at [242, 276] on input "Confirm Email Address" at bounding box center [155, 263] width 289 height 37
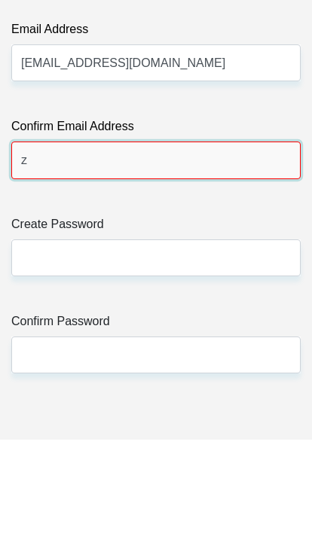
type input "zaneletumisang@gmail.com"
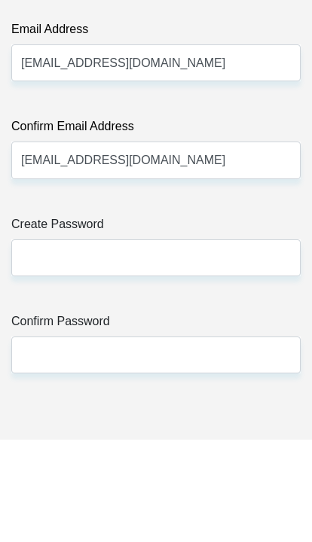
scroll to position [2258, 0]
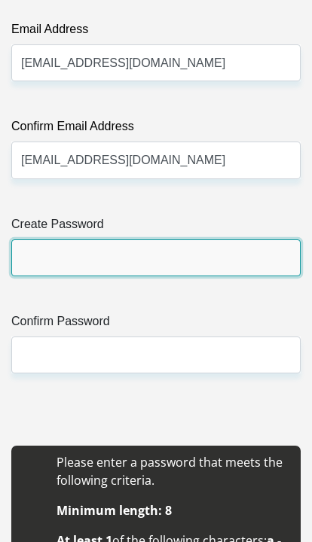
click at [259, 273] on input "Create Password" at bounding box center [155, 257] width 289 height 37
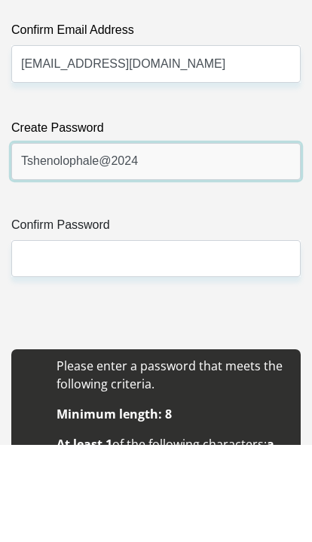
type input "Tshenolophale@2024"
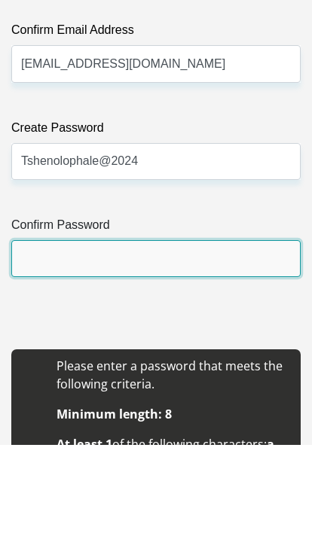
click at [78, 337] on input "Confirm Password" at bounding box center [155, 355] width 289 height 37
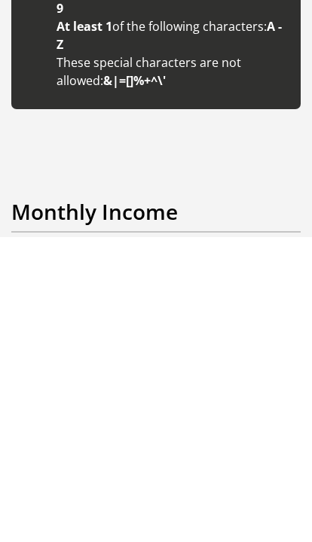
scroll to position [2552, 0]
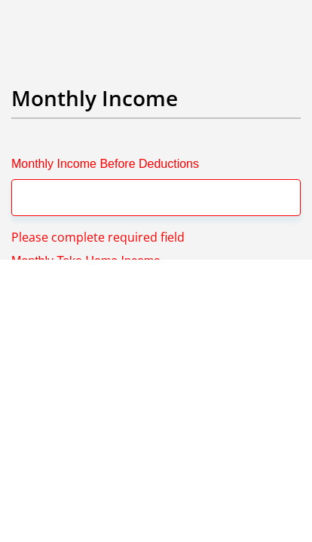
scroll to position [2453, 0]
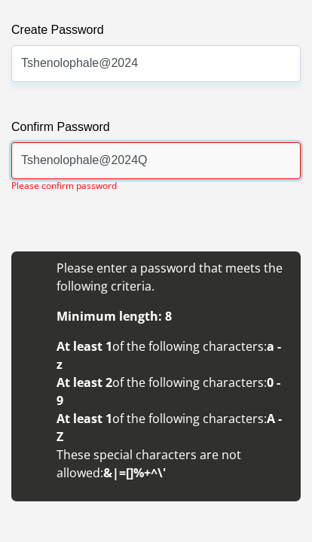
type input "Tshenolophale@2024"
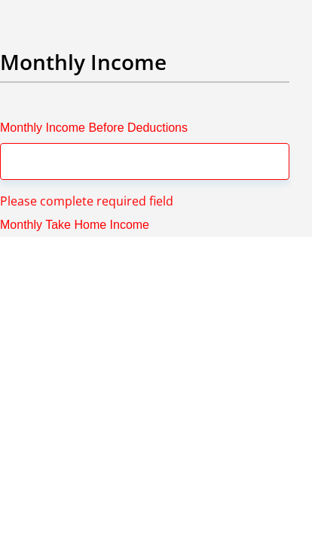
scroll to position [2715, 11]
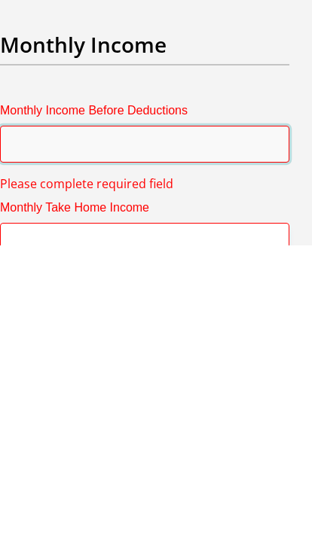
click at [248, 422] on input "Monthly Income Before Deductions" at bounding box center [144, 440] width 289 height 37
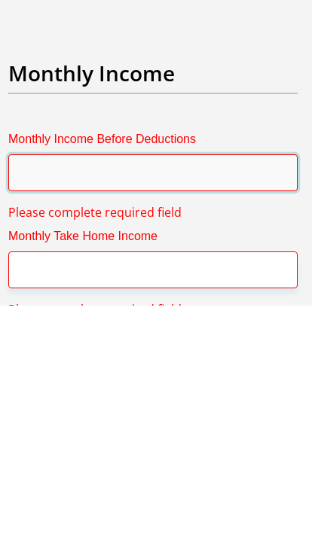
scroll to position [2746, 2]
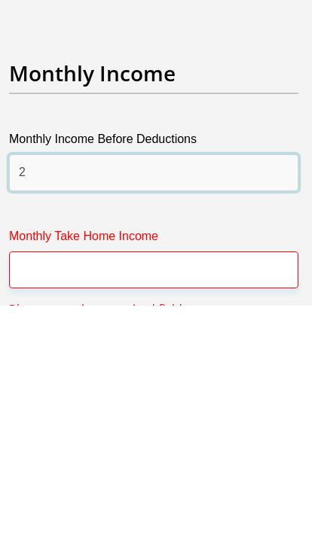
type input "25000"
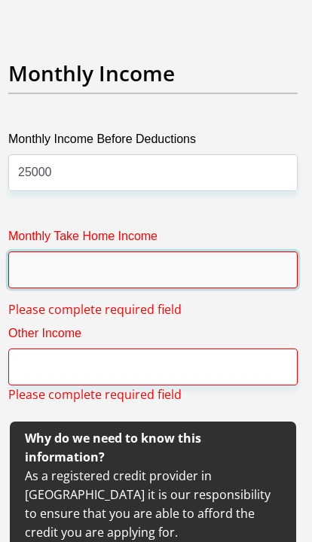
click at [29, 268] on input "Monthly Take Home Income" at bounding box center [152, 270] width 289 height 37
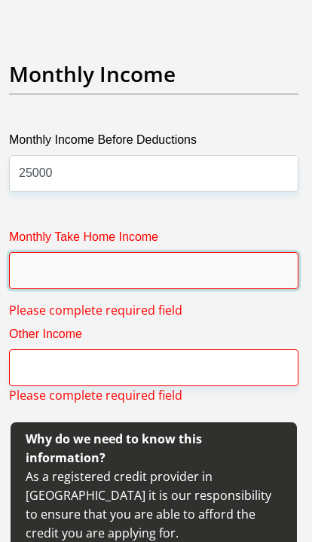
scroll to position [2983, 0]
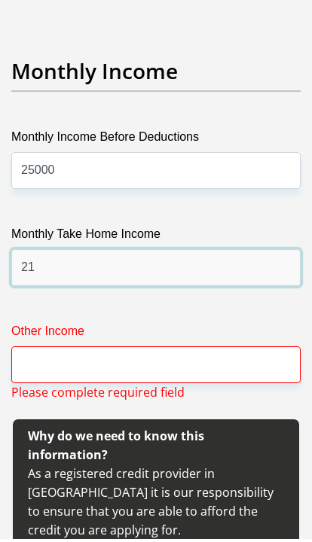
type input "21000"
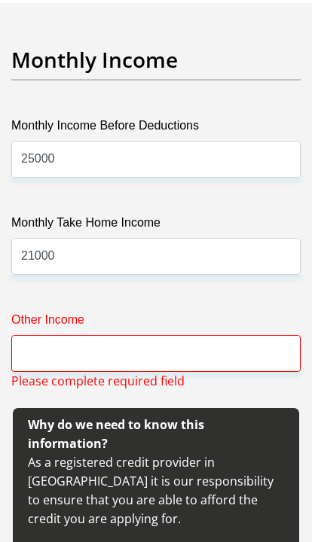
scroll to position [2997, 0]
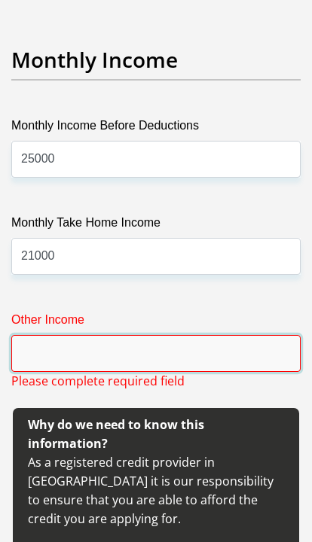
click at [258, 349] on input "Other Income" at bounding box center [155, 353] width 289 height 37
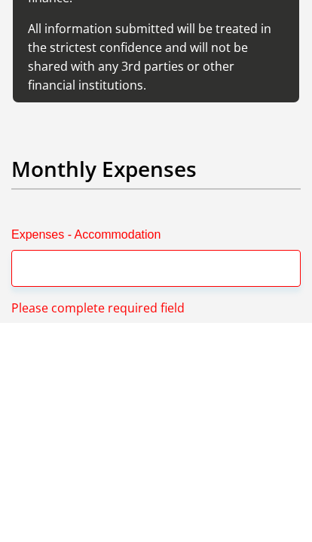
scroll to position [3201, 0]
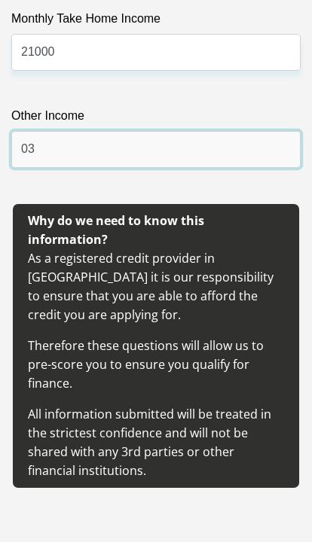
type input "0"
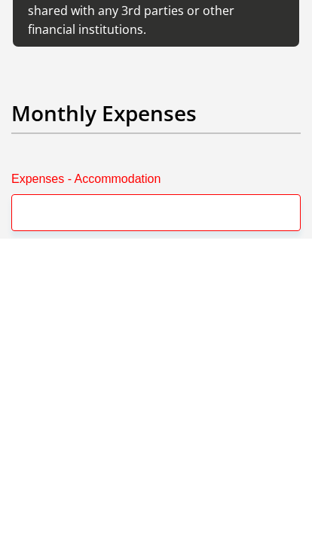
type input "2500"
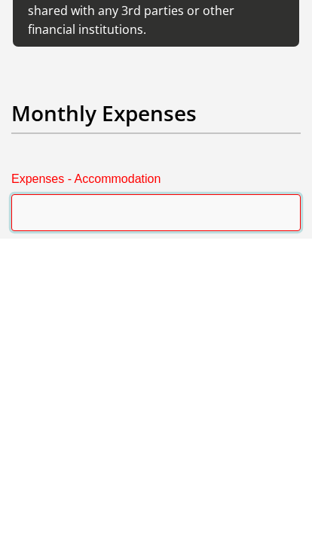
click at [41, 498] on input "Expenses - Accommodation" at bounding box center [155, 516] width 289 height 37
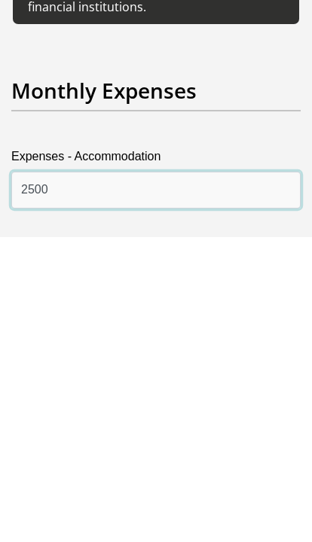
type input "2500"
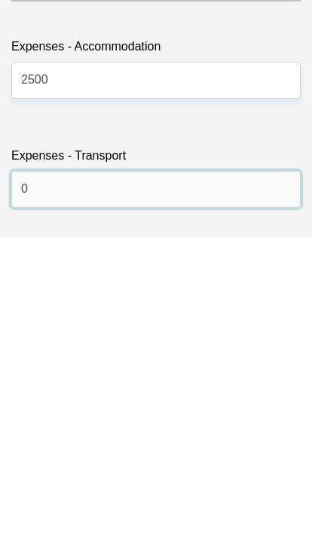
type input "0"
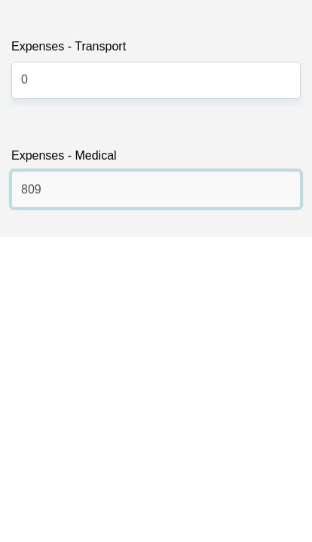
type input "809"
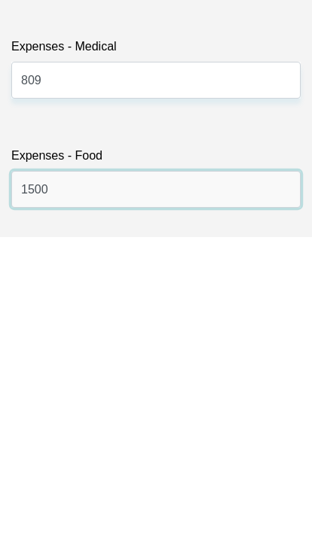
type input "1500"
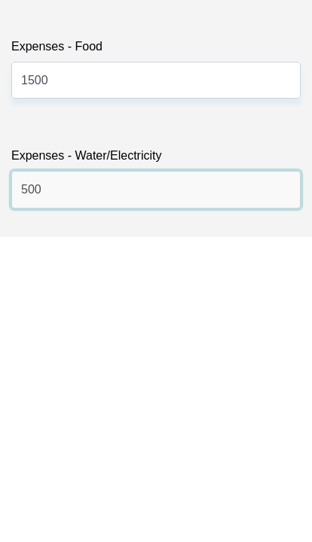
type input "500"
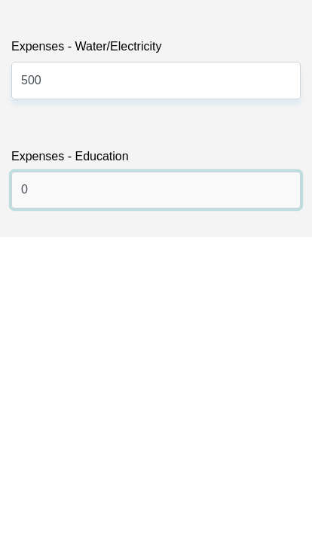
type input "0"
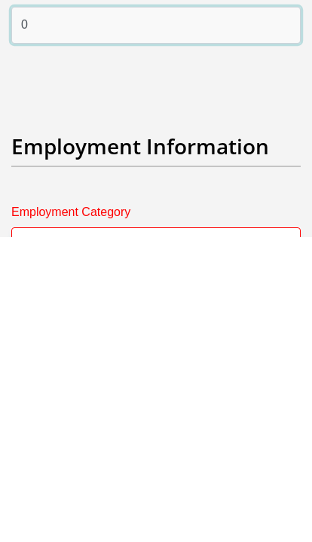
type input "0"
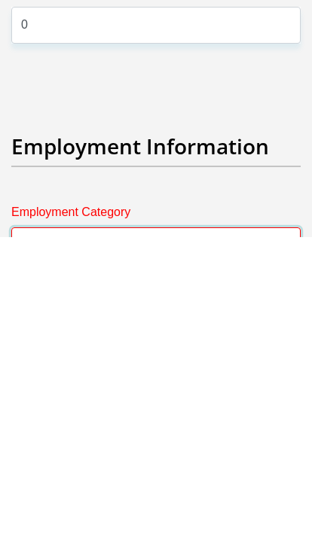
click at [245, 532] on select "AGRICULTURE ALCOHOL & TOBACCO CONSTRUCTION MATERIALS METALLURGY EQUIPMENT FOR R…" at bounding box center [155, 550] width 289 height 37
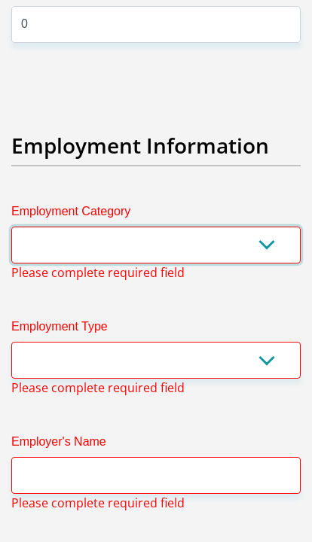
select select "6"
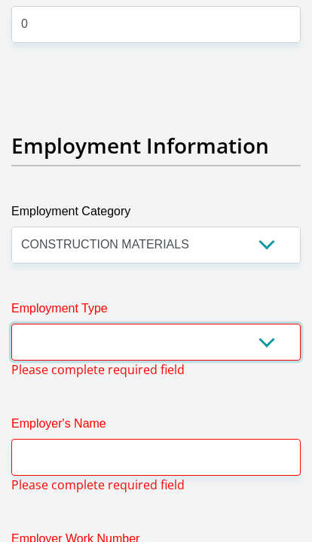
click at [188, 324] on select "College/Lecturer Craft Seller Creative Driver Executive Farmer Forces - Non Com…" at bounding box center [155, 342] width 289 height 37
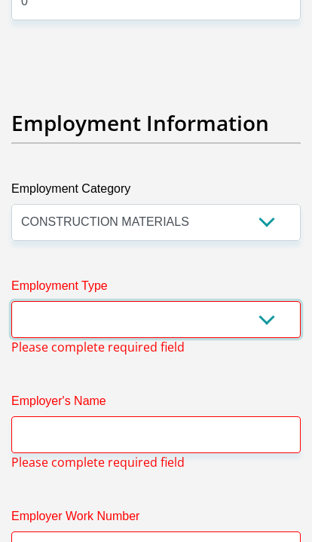
select select "Office Staff/Clerk"
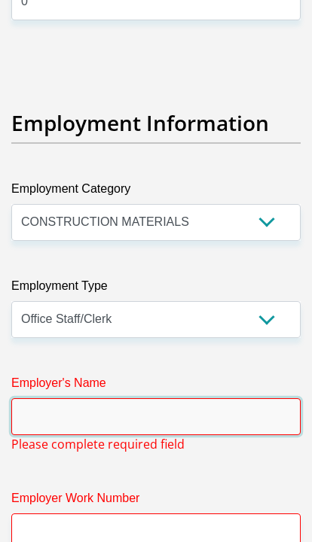
click at [236, 398] on input "Employer's Name" at bounding box center [155, 416] width 289 height 37
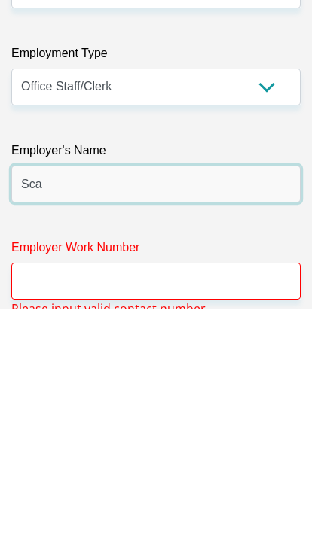
type input "Scawmetalsgroup"
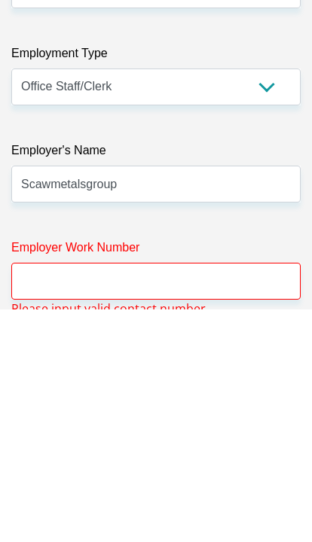
scroll to position [4742, 0]
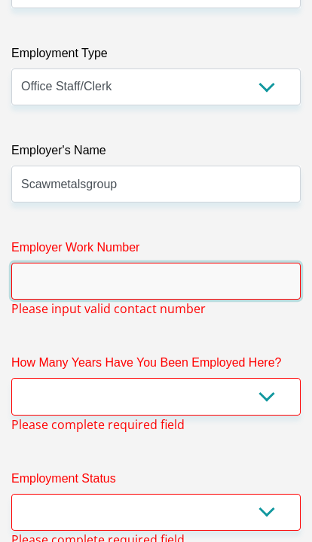
click at [37, 263] on input "Employer Work Number" at bounding box center [155, 281] width 289 height 37
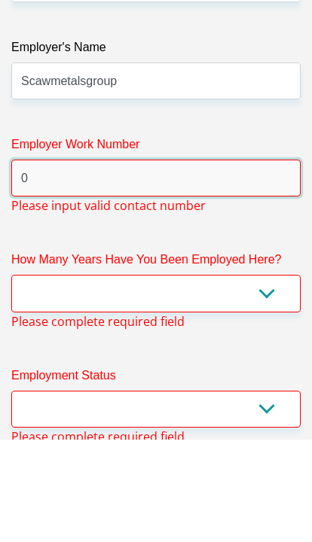
type input "0114818991"
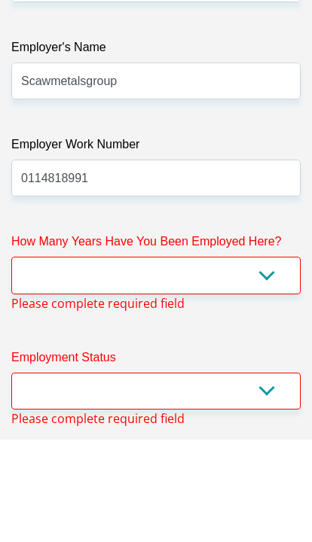
scroll to position [4845, 0]
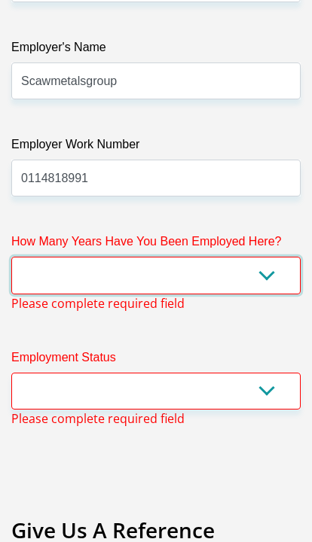
click at [33, 257] on select "less than 1 year 1-3 years 3-5 years 5+ years" at bounding box center [155, 275] width 289 height 37
select select "48"
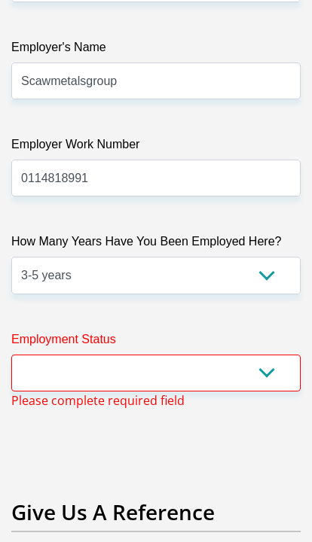
click at [35, 355] on select "Permanent/Full-time Part-time/Casual Contract Worker Self-Employed Housewife Re…" at bounding box center [155, 373] width 289 height 37
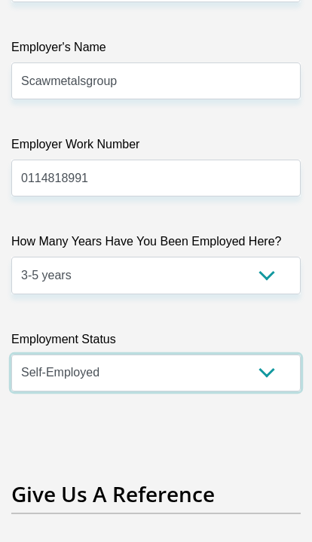
click at [241, 355] on select "Permanent/Full-time Part-time/Casual Contract Worker Self-Employed Housewife Re…" at bounding box center [155, 373] width 289 height 37
select select "1"
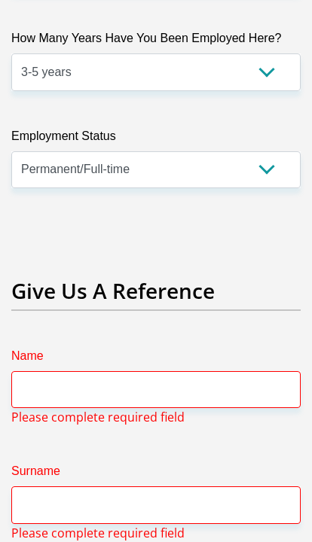
scroll to position [5118, 0]
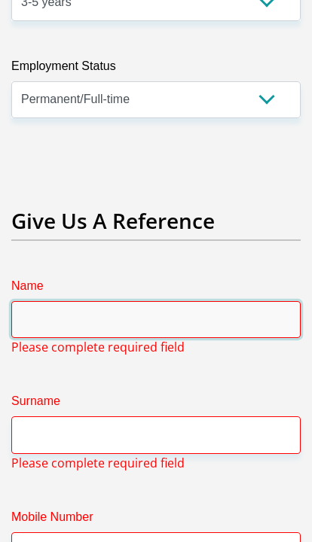
click at [73, 303] on input "Name" at bounding box center [155, 319] width 289 height 37
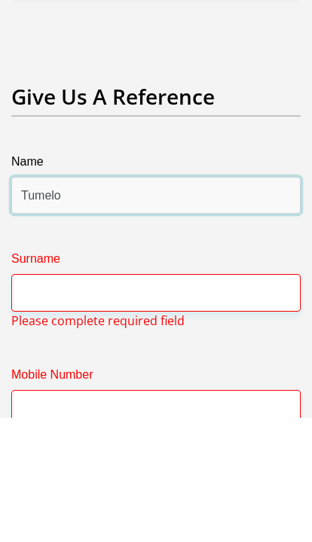
type input "Tumelo"
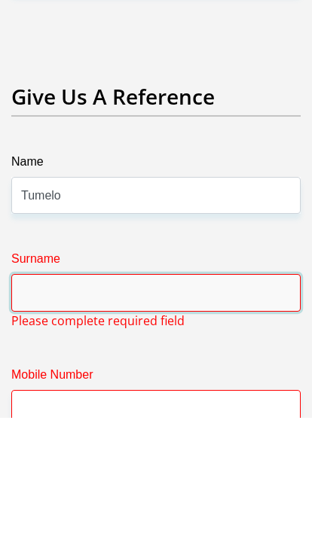
click at [40, 398] on input "Surname" at bounding box center [155, 416] width 289 height 37
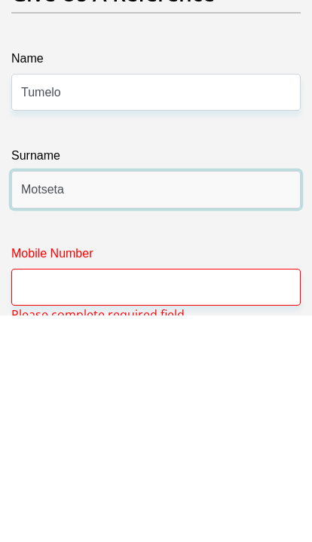
type input "Motseta"
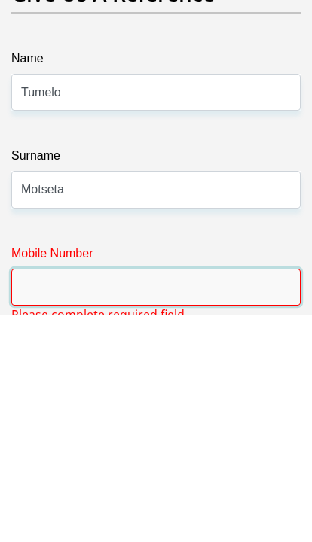
click at [47, 496] on input "Mobile Number" at bounding box center [155, 514] width 289 height 37
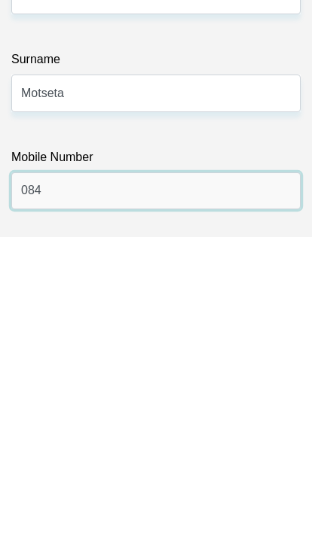
type input "0847891373"
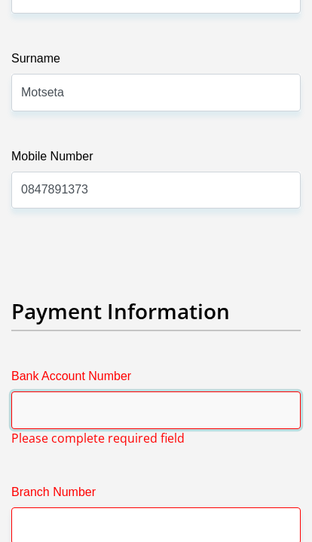
click at [243, 392] on input "Bank Account Number" at bounding box center [155, 410] width 289 height 37
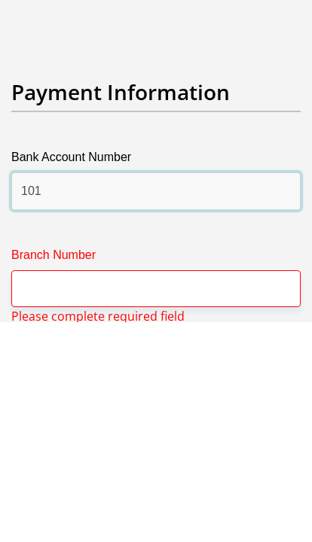
type input "10161065706"
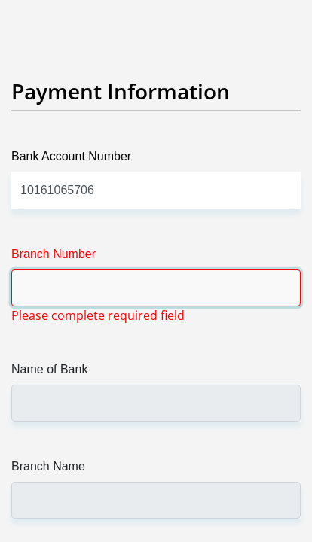
click at [43, 270] on input "Branch Number" at bounding box center [155, 288] width 289 height 37
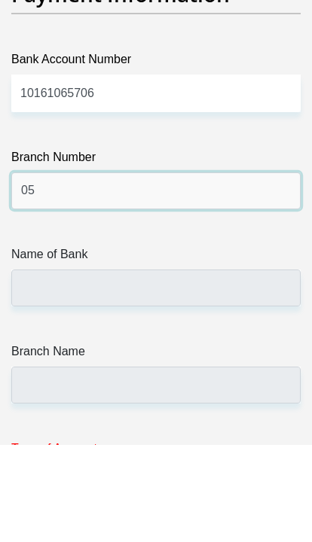
type input "051001"
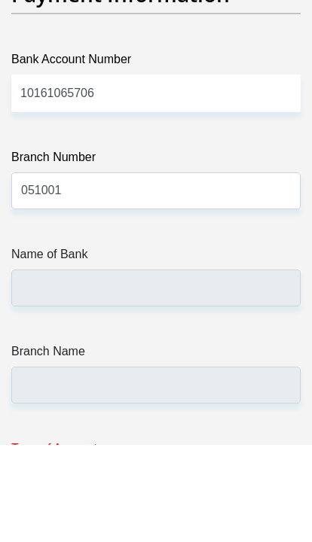
scroll to position [5760, 0]
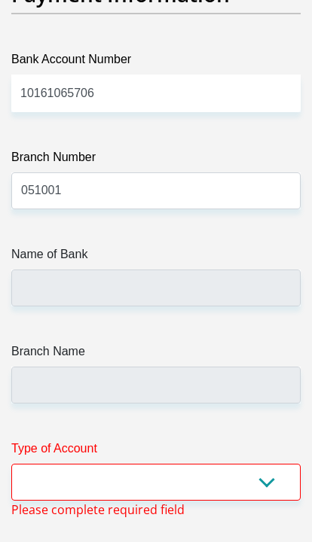
type input "STANDARD BANK"
type input "STANDARD BANK SOUTH AFRICA"
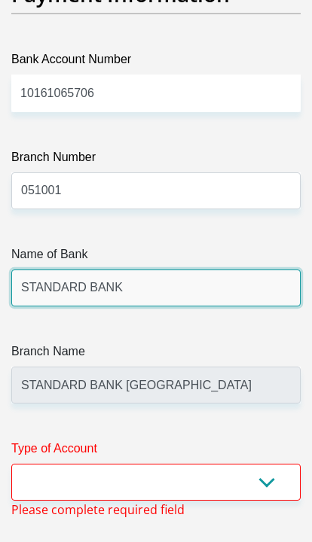
click at [26, 270] on input "STANDARD BANK" at bounding box center [155, 288] width 289 height 37
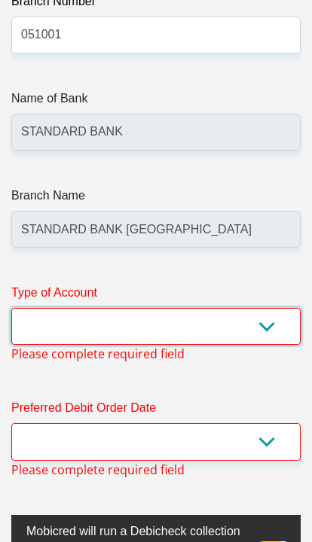
click at [32, 309] on select "Cheque Savings" at bounding box center [155, 327] width 289 height 37
select select "SAV"
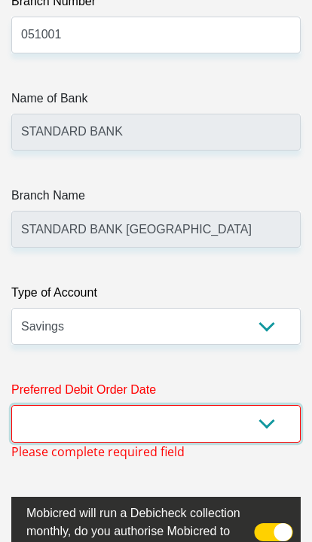
click at [239, 405] on select "1st 2nd 3rd 4th 5th 7th 18th 19th 20th 21st 22nd 23rd 24th 25th 26th 27th 28th …" at bounding box center [155, 423] width 289 height 37
select select "25"
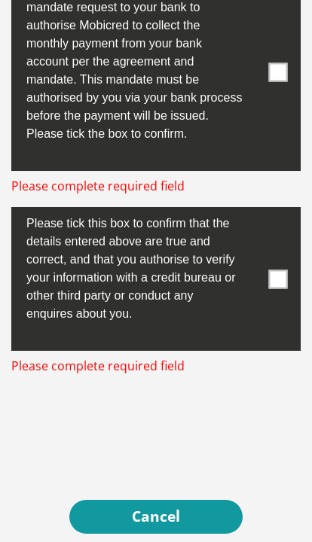
scroll to position [7854, 0]
click at [277, 270] on span at bounding box center [278, 279] width 19 height 19
click at [257, 211] on input "checkbox" at bounding box center [257, 211] width 0 height 0
checkbox input "true"
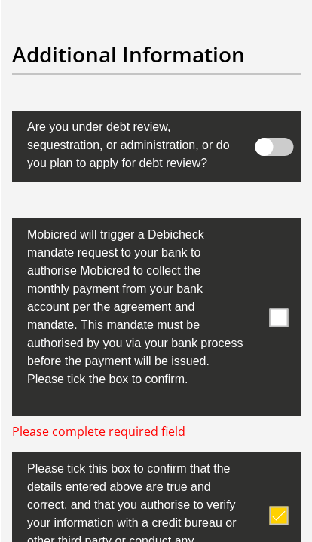
scroll to position [7611, 0]
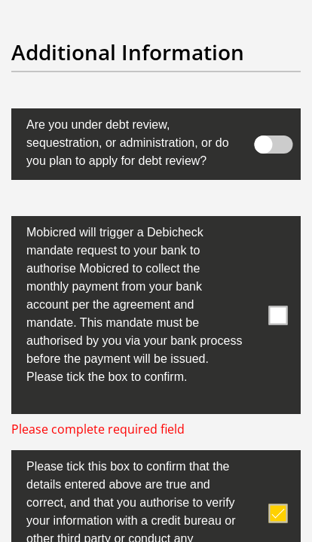
click at [274, 306] on span at bounding box center [278, 315] width 19 height 19
click at [257, 220] on input "checkbox" at bounding box center [257, 220] width 0 height 0
checkbox input "true"
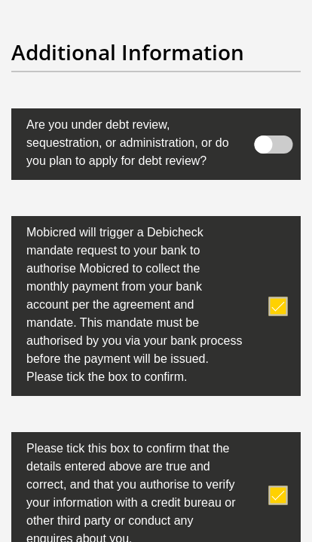
click at [261, 136] on span at bounding box center [274, 145] width 38 height 18
click at [272, 121] on input "checkbox" at bounding box center [272, 121] width 0 height 0
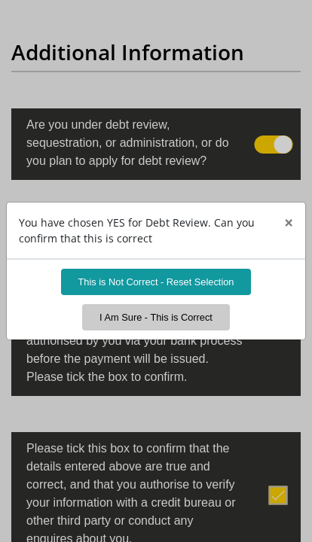
click at [200, 318] on button "I Am Sure - This is Correct" at bounding box center [156, 317] width 148 height 26
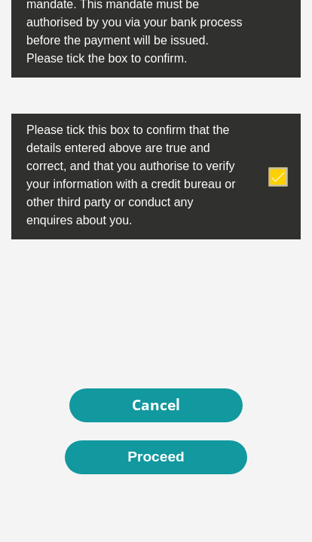
scroll to position [7929, 0]
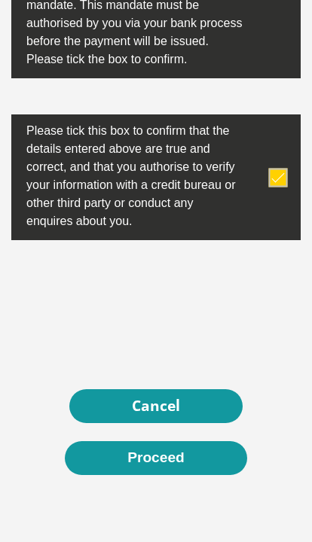
click at [179, 449] on button "Proceed" at bounding box center [156, 458] width 182 height 34
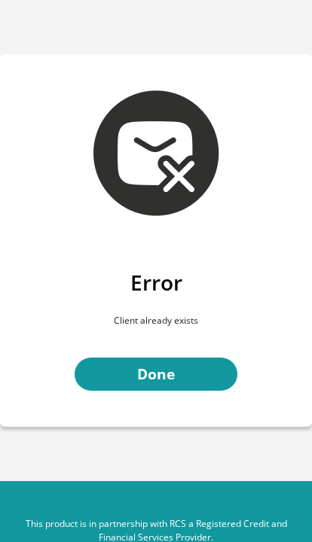
click at [203, 374] on link "Done" at bounding box center [156, 375] width 163 height 34
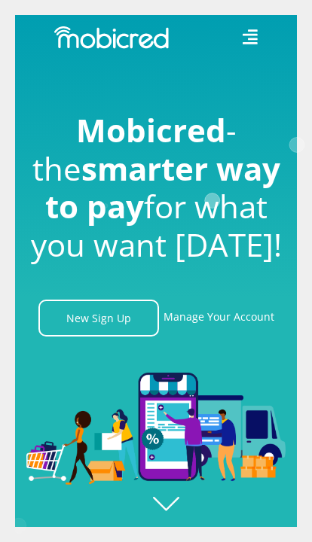
click at [248, 337] on link "Manage Your Account" at bounding box center [218, 318] width 111 height 37
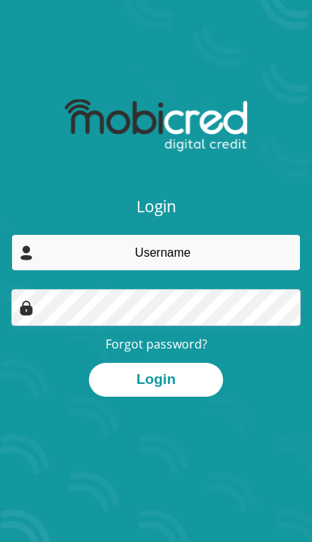
click at [247, 252] on input "email" at bounding box center [155, 252] width 289 height 37
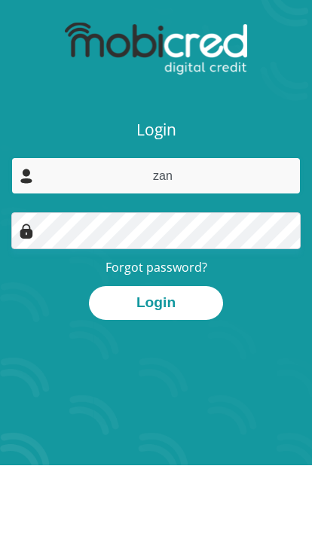
type input "[EMAIL_ADDRESS][DOMAIN_NAME]"
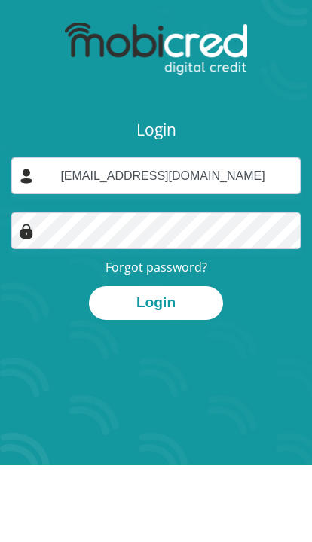
scroll to position [77, 0]
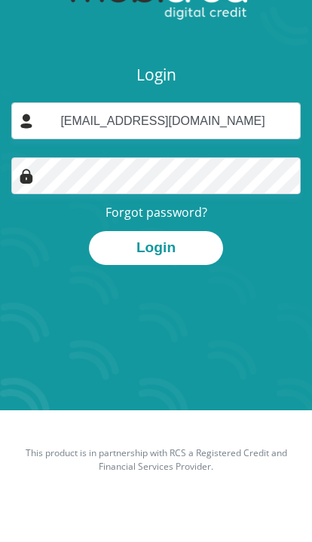
click at [136, 259] on link "Forgot password?" at bounding box center [156, 267] width 102 height 17
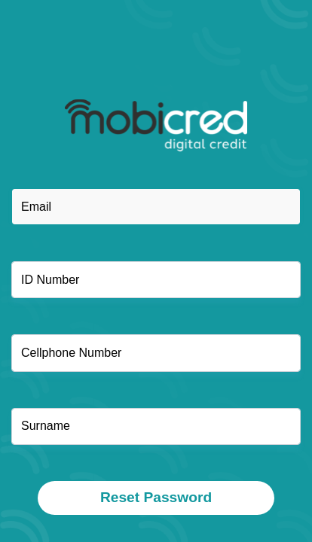
click at [38, 208] on input "email" at bounding box center [155, 206] width 289 height 37
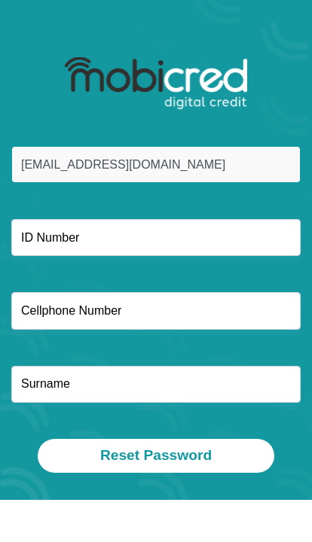
type input "[EMAIL_ADDRESS][DOMAIN_NAME]"
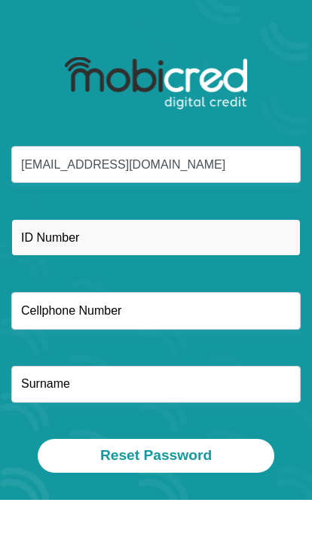
click at [57, 261] on input "text" at bounding box center [155, 279] width 289 height 37
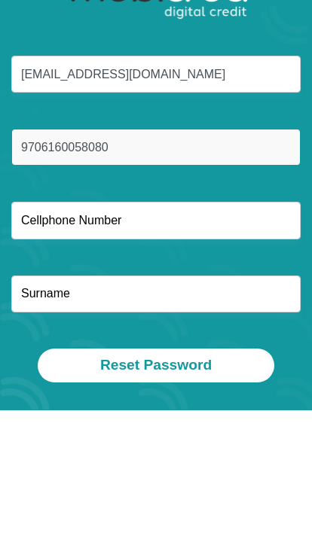
type input "9706160058080"
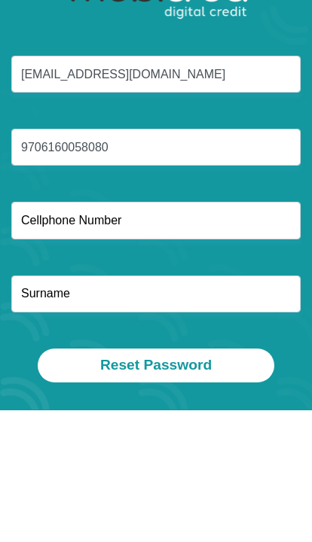
click at [270, 334] on input "text" at bounding box center [155, 352] width 289 height 37
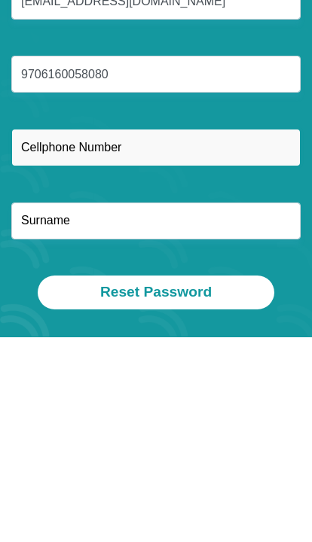
type input "0636397479"
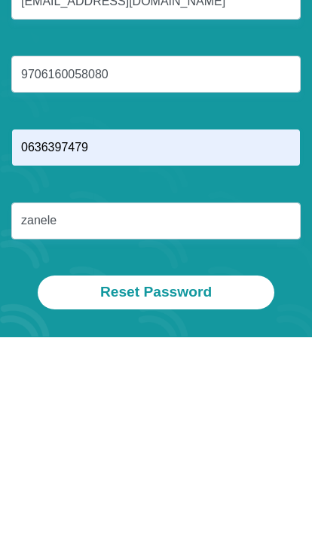
scroll to position [181, 0]
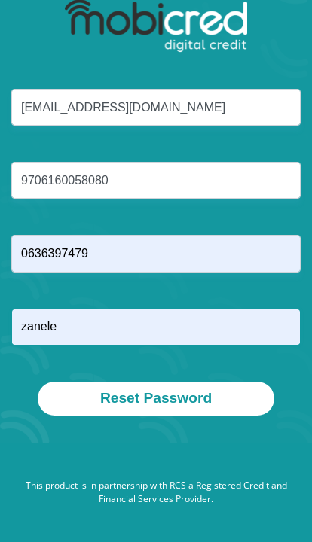
click at [242, 309] on input "zanele" at bounding box center [155, 327] width 289 height 37
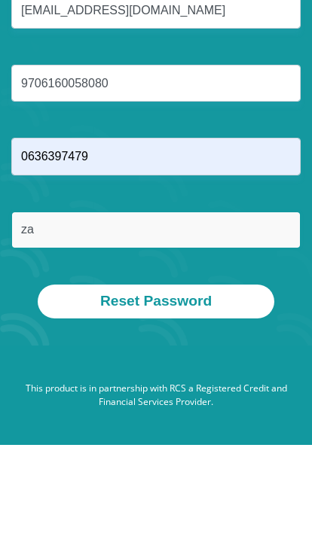
type input "z"
type input "Phale"
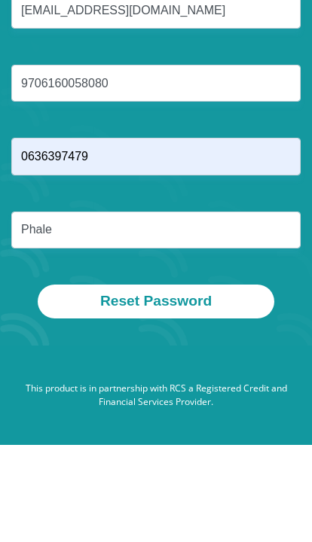
click at [68, 382] on button "Reset Password" at bounding box center [156, 399] width 236 height 34
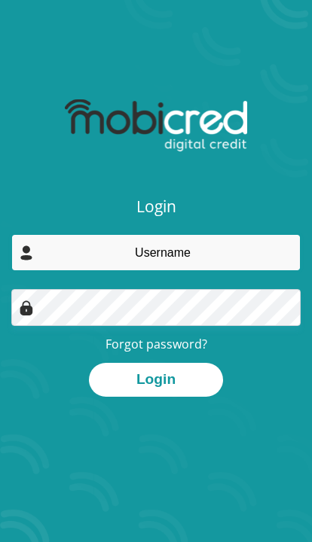
click at [257, 257] on input "email" at bounding box center [155, 252] width 289 height 37
type input "zaneletumisang@gmail.com"
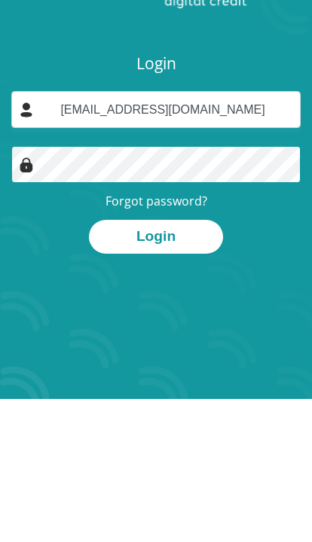
scroll to position [143, 0]
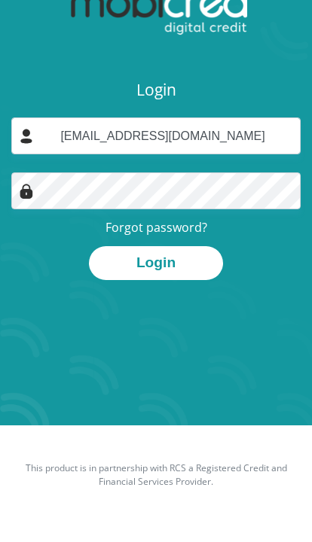
click at [200, 264] on button "Login" at bounding box center [156, 281] width 134 height 34
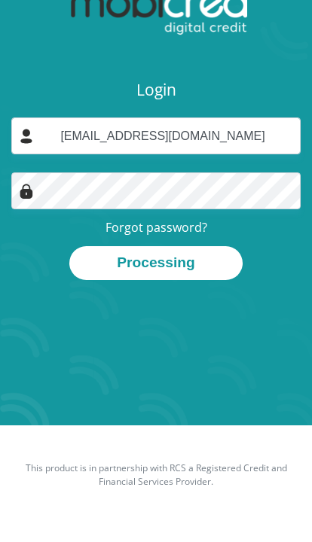
scroll to position [160, 0]
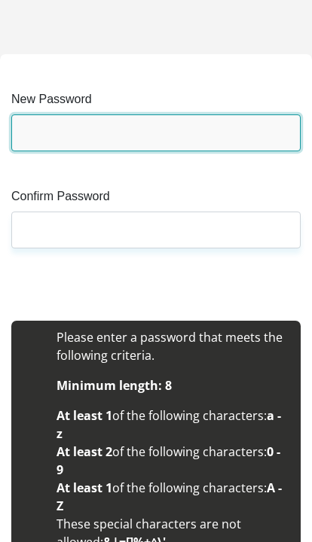
click at [145, 138] on input "New Password" at bounding box center [155, 132] width 289 height 37
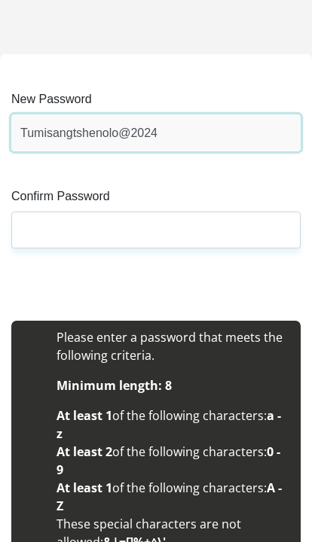
type input "Tumisangtshenolo@2024"
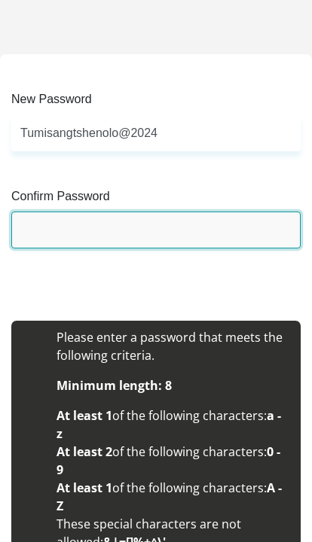
click at [259, 248] on input "Confirm Password" at bounding box center [155, 230] width 289 height 37
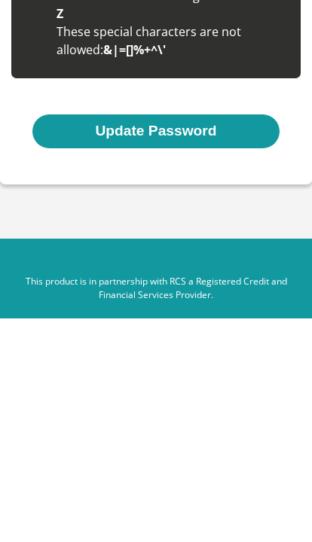
scroll to position [288, 0]
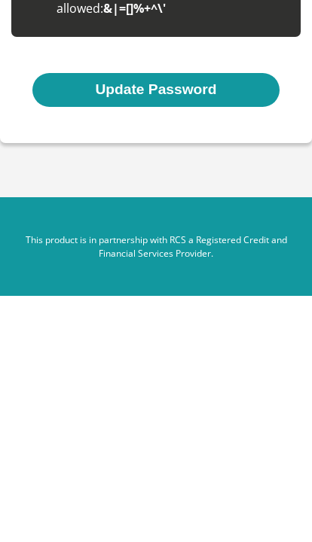
type input "Tumisangtshenolo@2024"
click at [81, 319] on button "Update Password" at bounding box center [155, 336] width 246 height 34
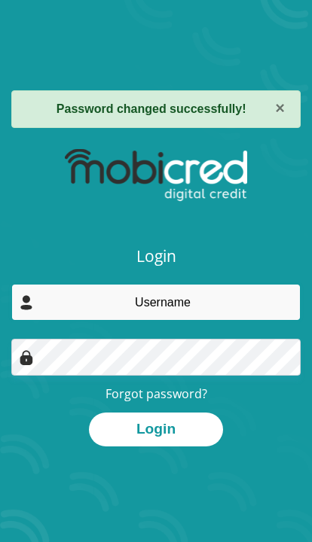
click at [253, 306] on input "email" at bounding box center [155, 302] width 289 height 37
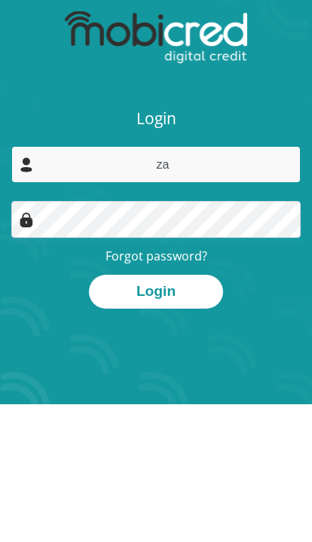
type input "[EMAIL_ADDRESS][DOMAIN_NAME]"
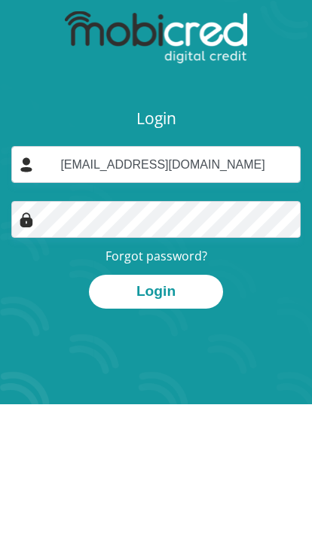
scroll to position [138, 0]
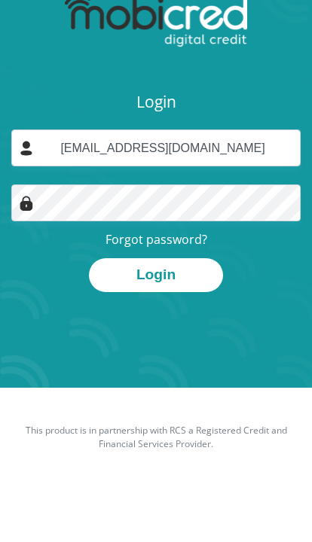
click at [27, 251] on img at bounding box center [26, 258] width 15 height 15
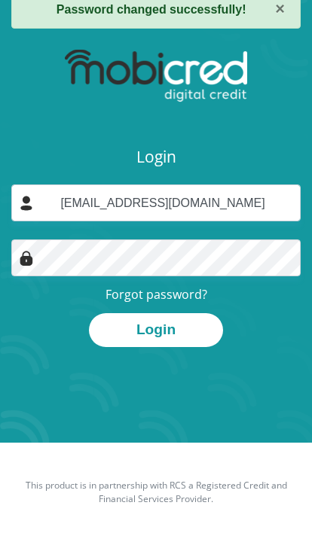
click at [26, 251] on img at bounding box center [26, 258] width 15 height 15
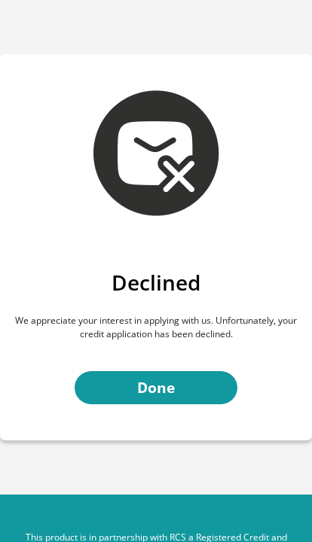
click at [178, 383] on link "Done" at bounding box center [156, 388] width 163 height 34
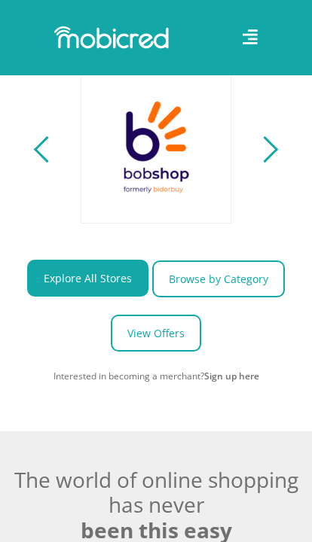
scroll to position [0, 4988]
